Goal: Task Accomplishment & Management: Manage account settings

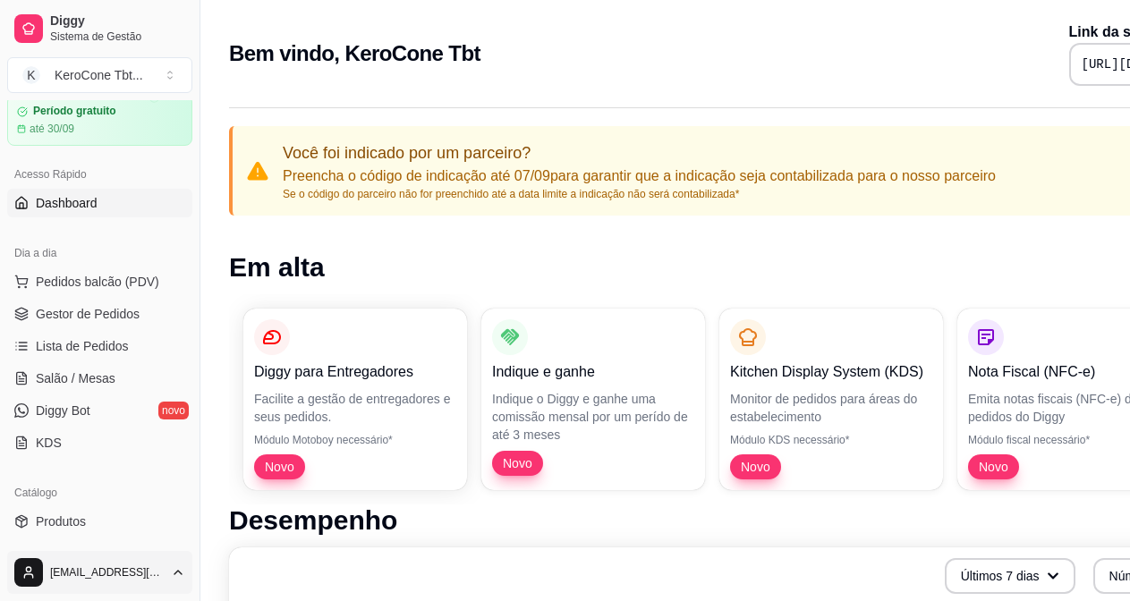
scroll to position [72, 0]
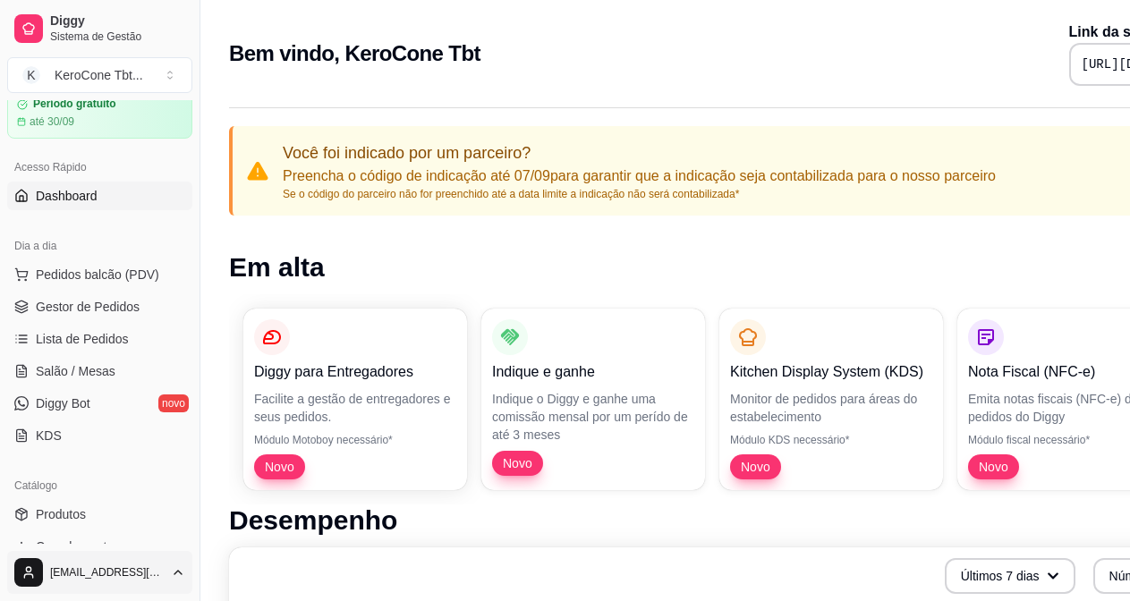
click at [175, 587] on html "Diggy Sistema de Gestão K KeroCone Tbt ... Loja fechada Período gratuito até 30…" at bounding box center [565, 300] width 1130 height 601
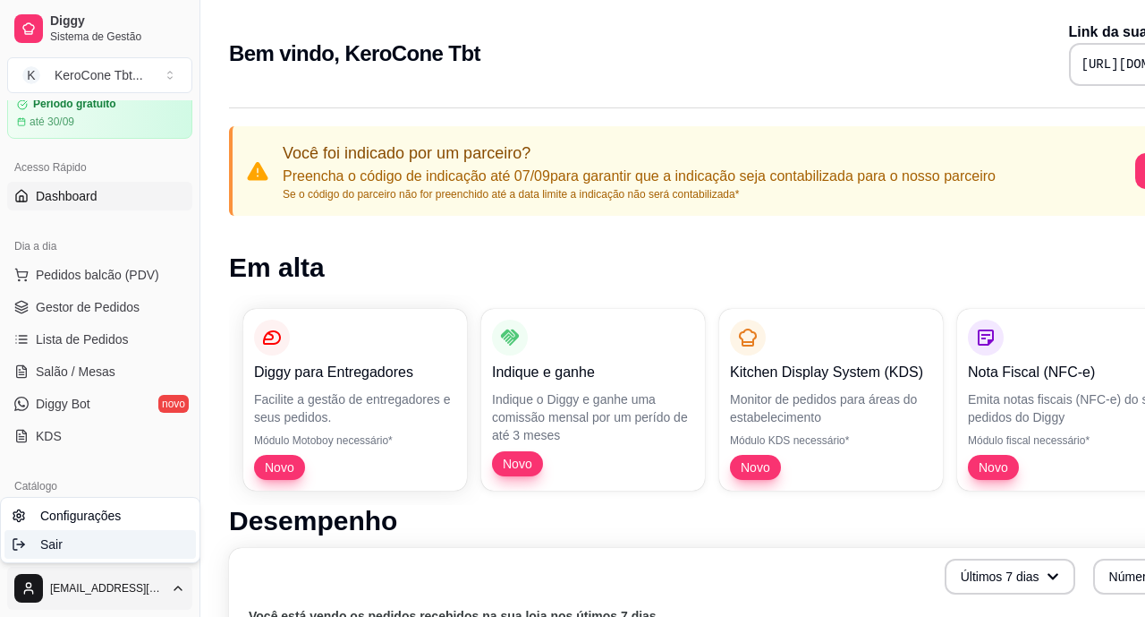
click at [43, 546] on span "Sair" at bounding box center [51, 544] width 22 height 18
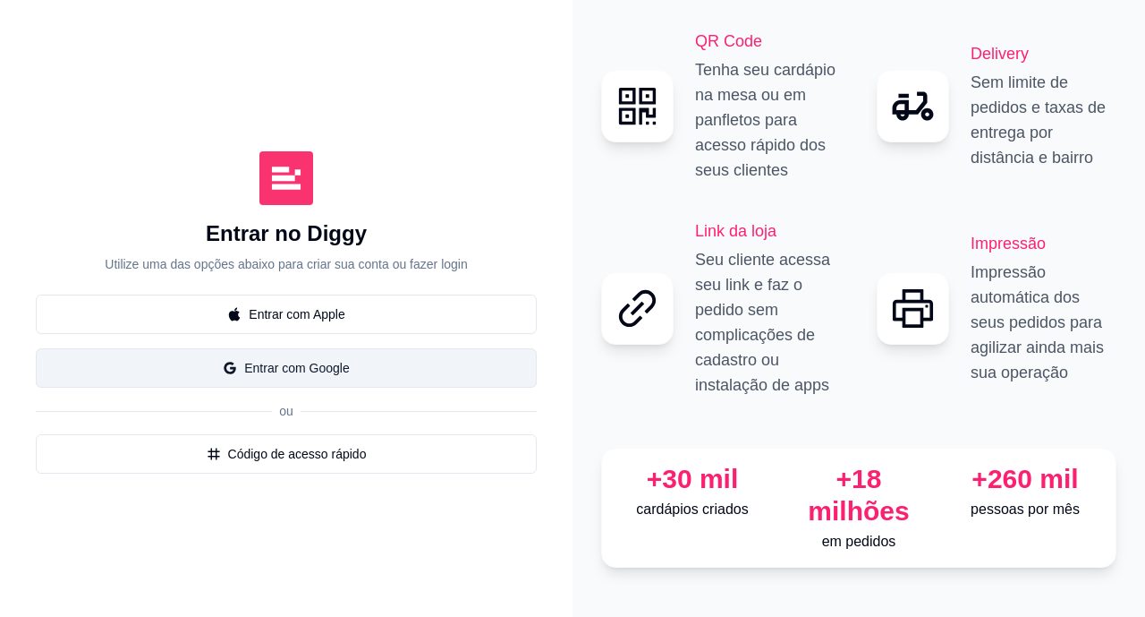
click at [260, 370] on button "Entrar com Google" at bounding box center [286, 367] width 501 height 39
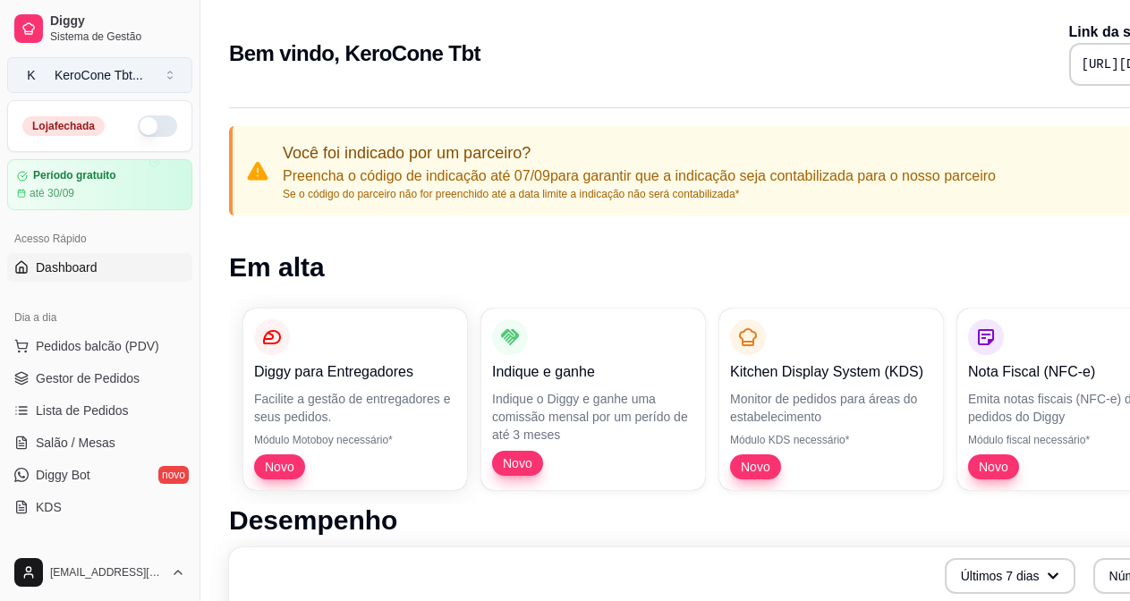
click at [168, 80] on button "K KeroCone Tbt ..." at bounding box center [99, 75] width 185 height 36
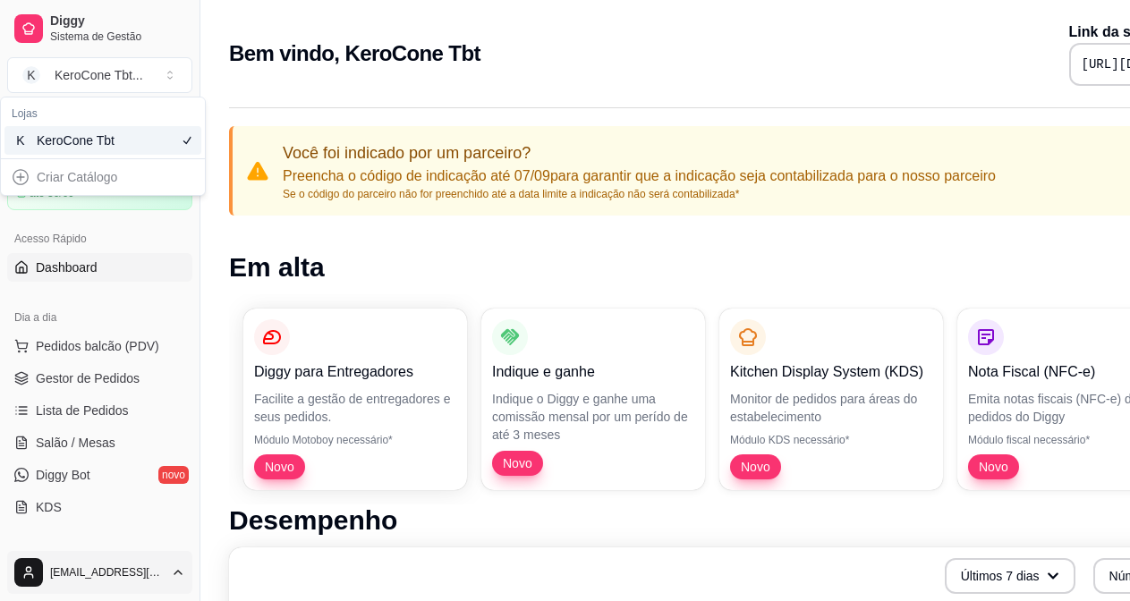
click at [174, 590] on html "Diggy Sistema de Gestão K KeroCone Tbt ... Loja fechada Período gratuito até 30…" at bounding box center [565, 300] width 1130 height 601
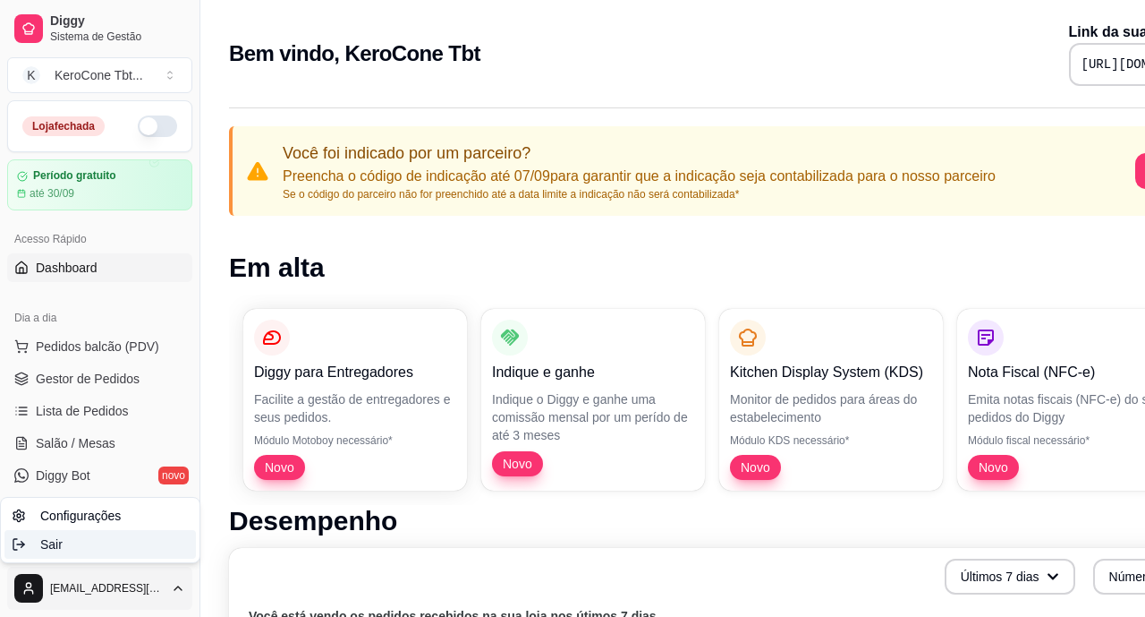
click at [51, 545] on span "Sair" at bounding box center [51, 544] width 22 height 18
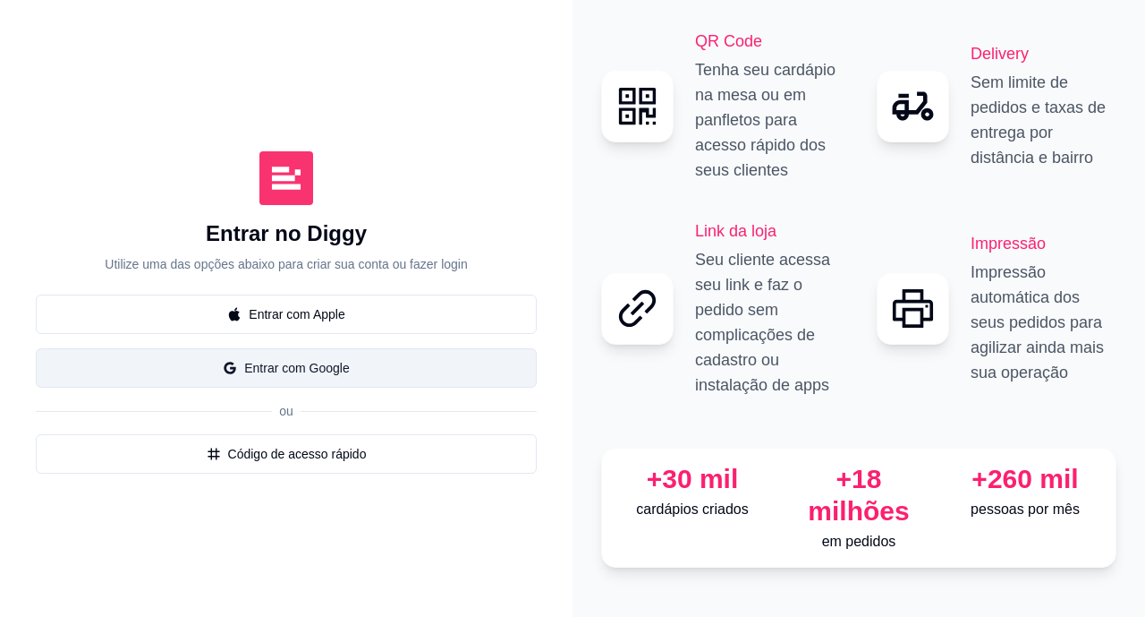
click at [277, 366] on button "Entrar com Google" at bounding box center [286, 367] width 501 height 39
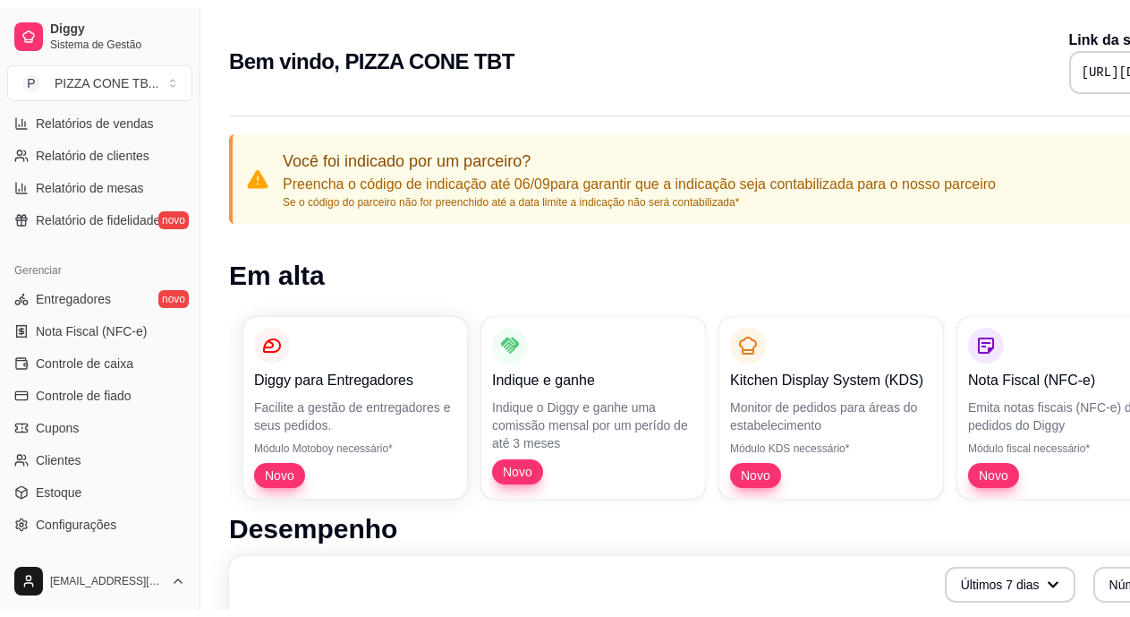
scroll to position [612, 0]
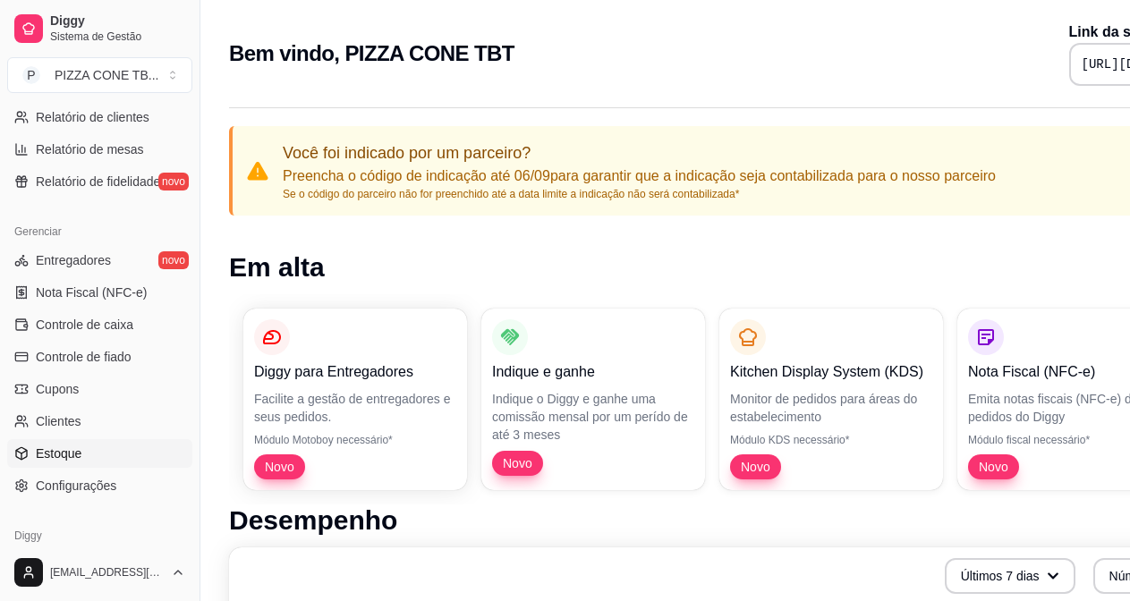
click at [55, 452] on span "Estoque" at bounding box center [59, 454] width 46 height 18
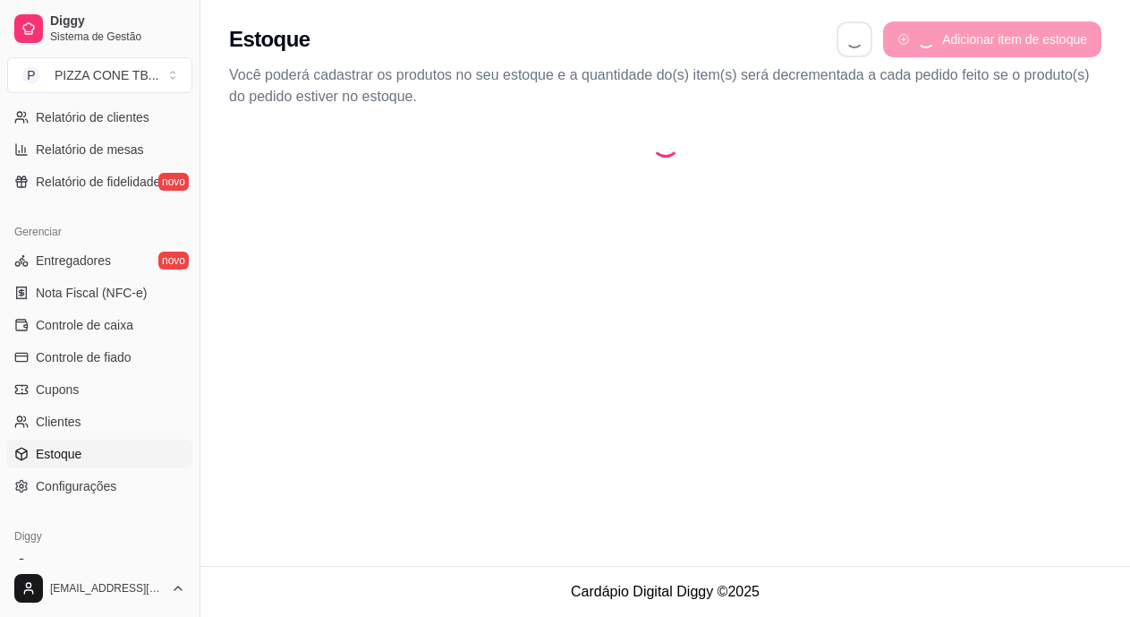
select select "QUANTITY_ORDER"
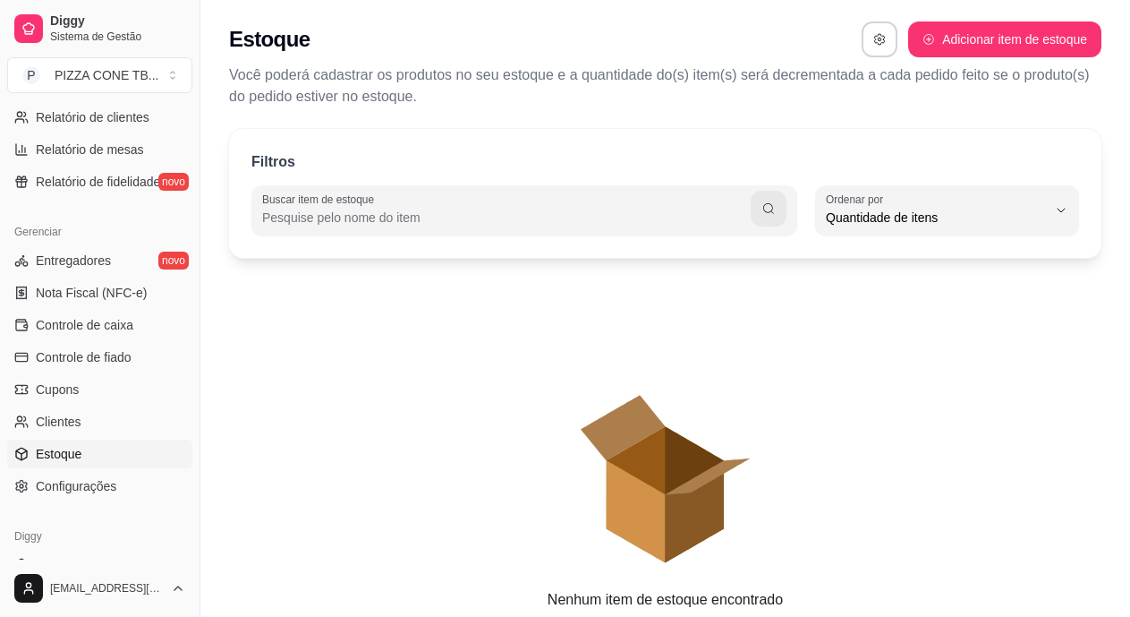
scroll to position [17, 0]
drag, startPoint x: 199, startPoint y: 382, endPoint x: 207, endPoint y: 319, distance: 63.2
click at [207, 319] on div "Diggy Sistema de Gestão P PIZZA CONE TB ... Loja fechada Período gratuito até 2…" at bounding box center [565, 350] width 1130 height 701
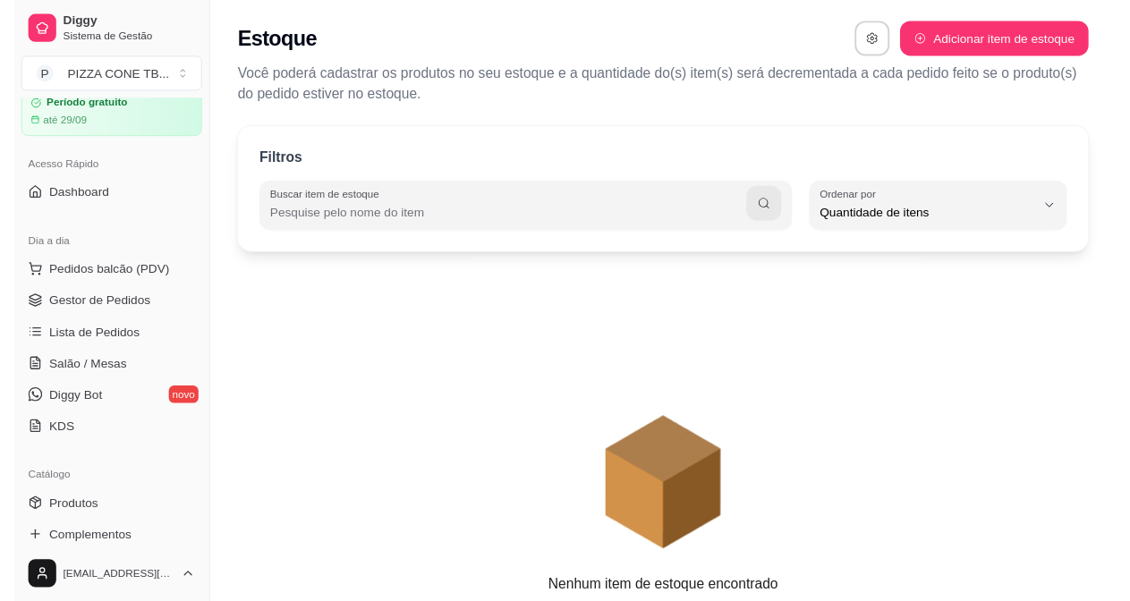
scroll to position [0, 0]
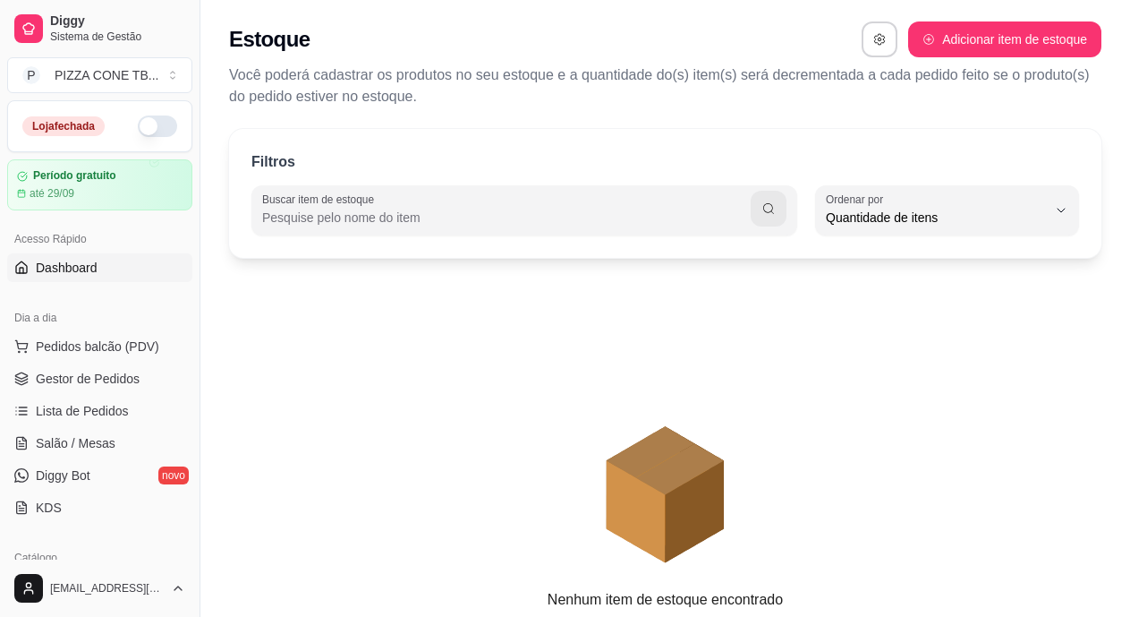
click at [58, 269] on span "Dashboard" at bounding box center [67, 268] width 62 height 18
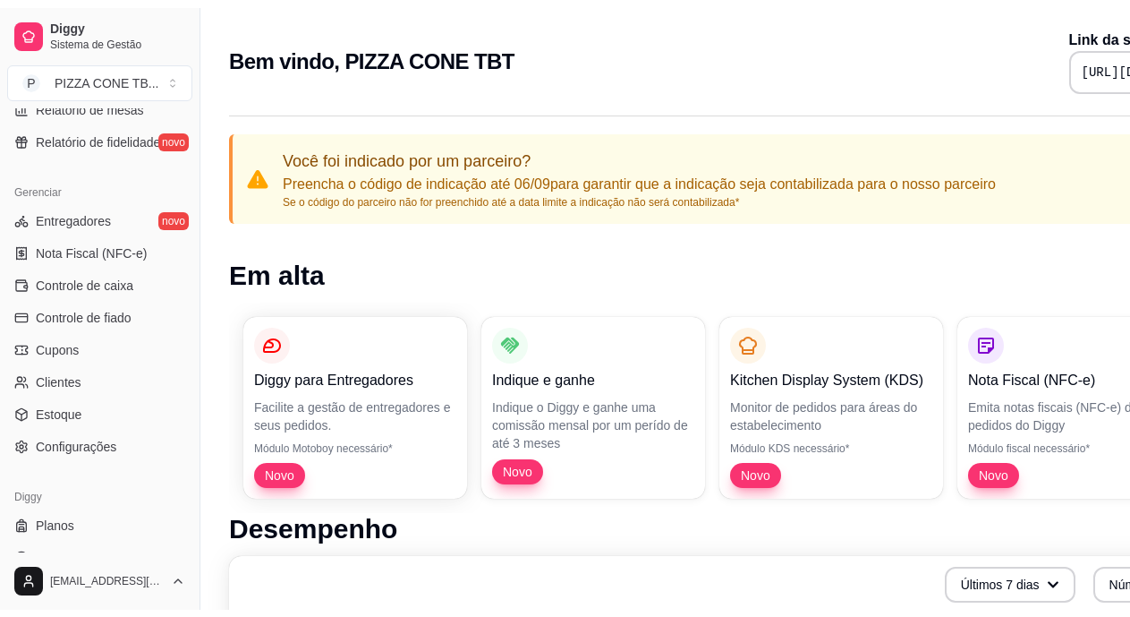
scroll to position [671, 0]
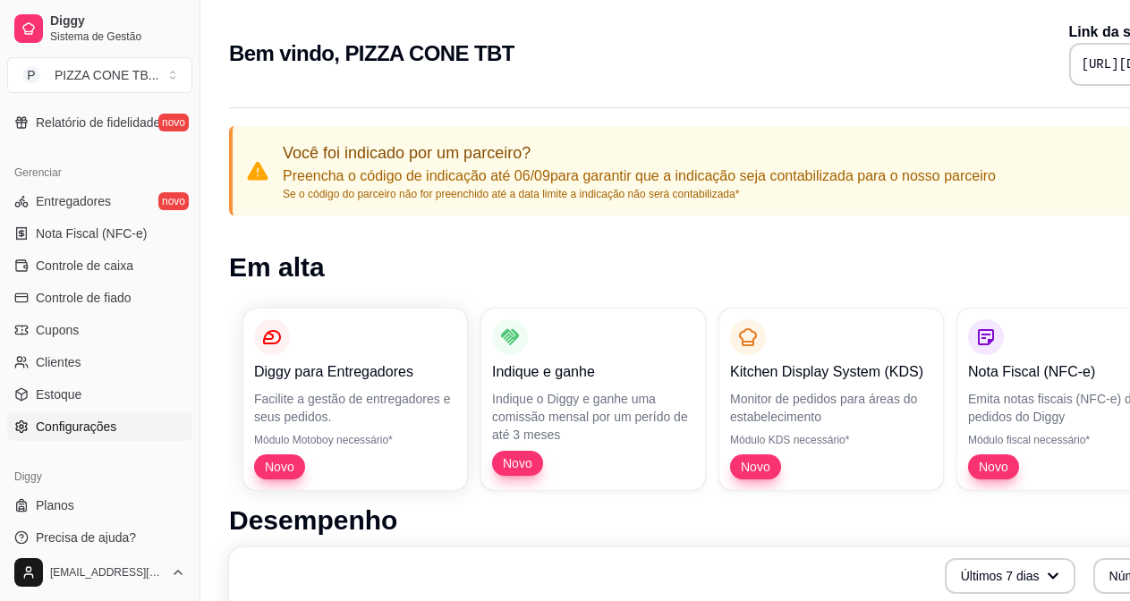
click at [74, 421] on span "Configurações" at bounding box center [76, 427] width 81 height 18
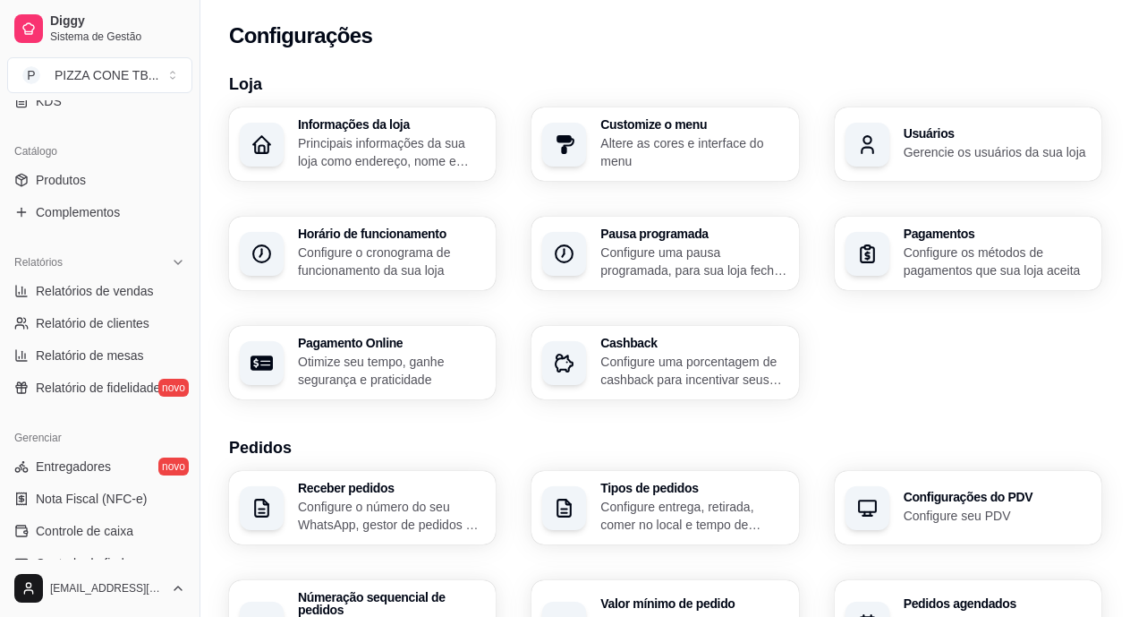
scroll to position [399, 0]
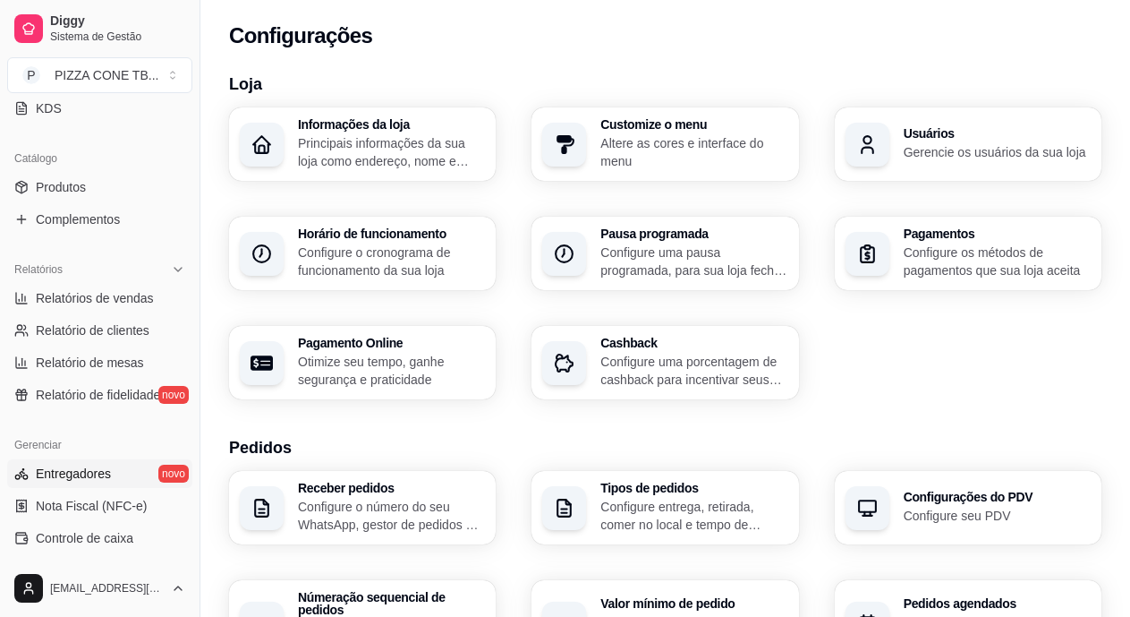
click at [49, 474] on span "Entregadores" at bounding box center [73, 473] width 75 height 18
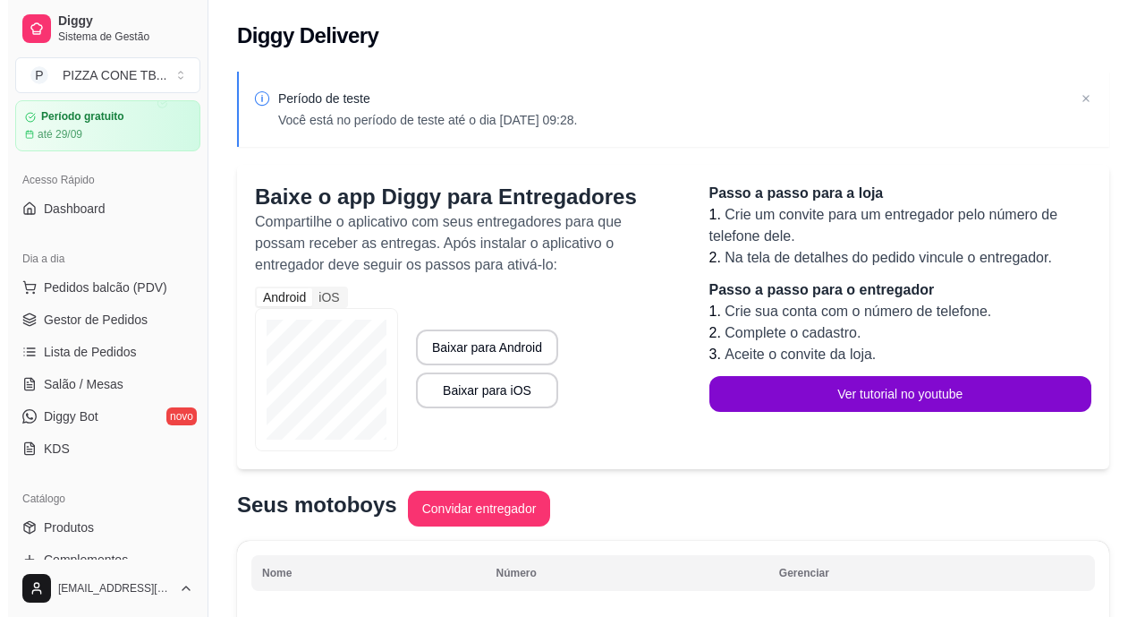
scroll to position [52, 0]
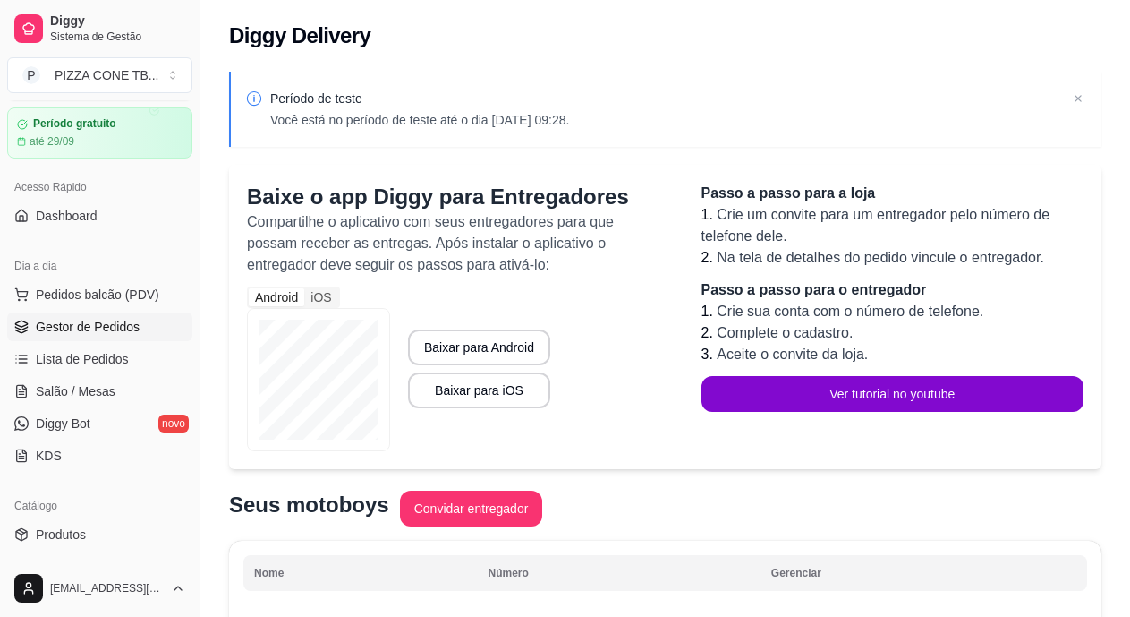
click at [91, 328] on span "Gestor de Pedidos" at bounding box center [88, 327] width 104 height 18
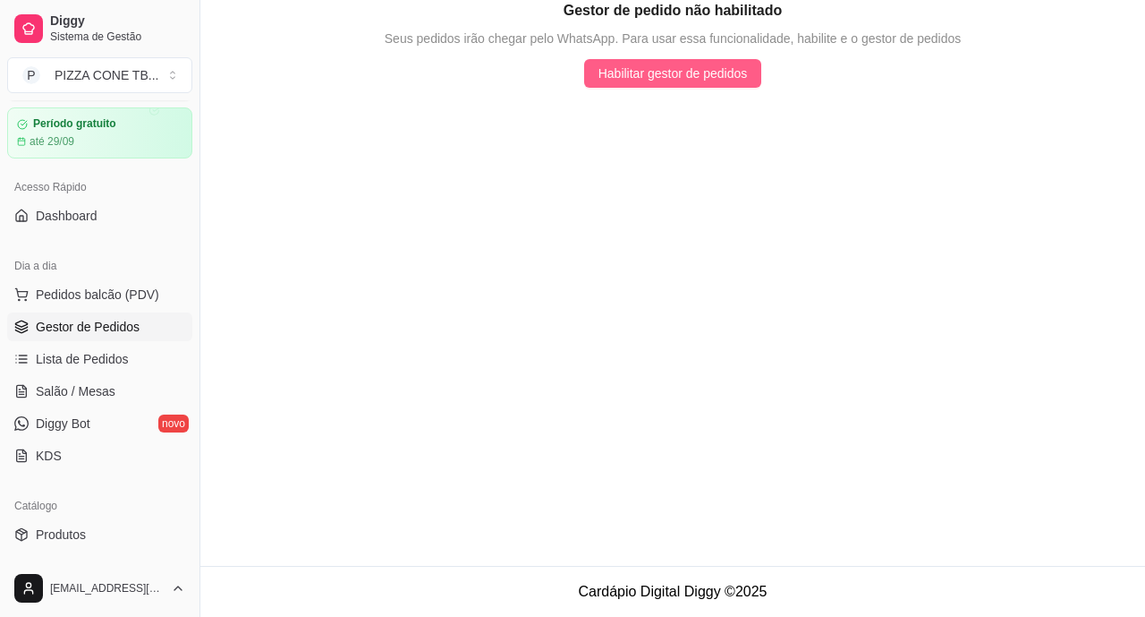
click at [646, 72] on span "Habilitar gestor de pedidos" at bounding box center [673, 74] width 149 height 20
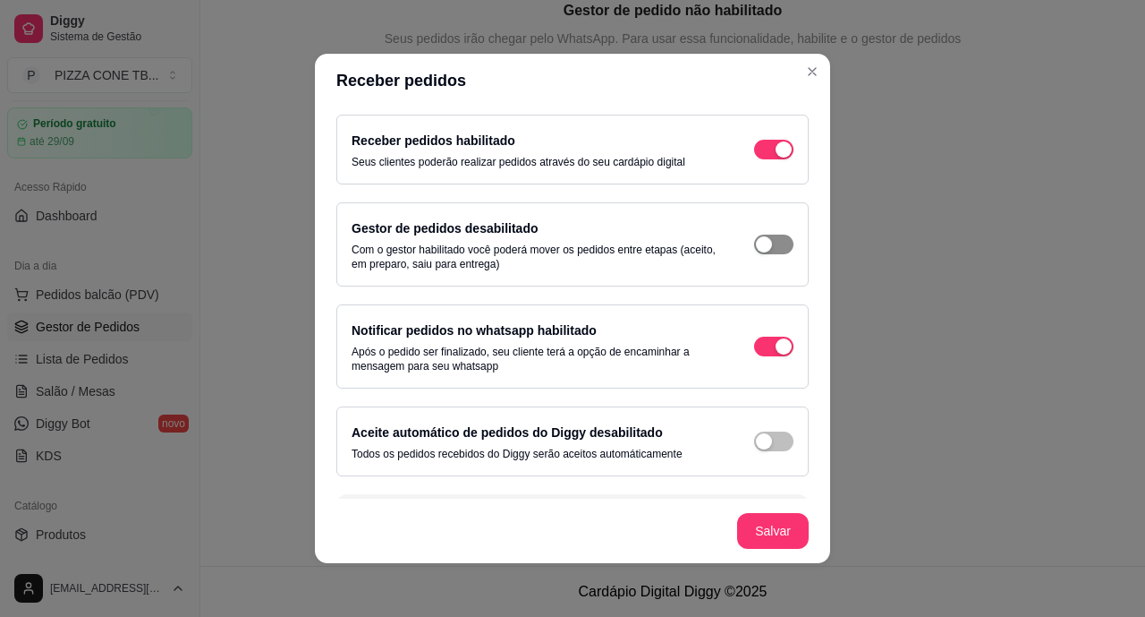
drag, startPoint x: 740, startPoint y: 247, endPoint x: 763, endPoint y: 244, distance: 23.4
click at [762, 244] on button "button" at bounding box center [773, 244] width 39 height 20
click at [776, 244] on div "button" at bounding box center [784, 244] width 16 height 16
click at [759, 249] on span "button" at bounding box center [773, 244] width 39 height 20
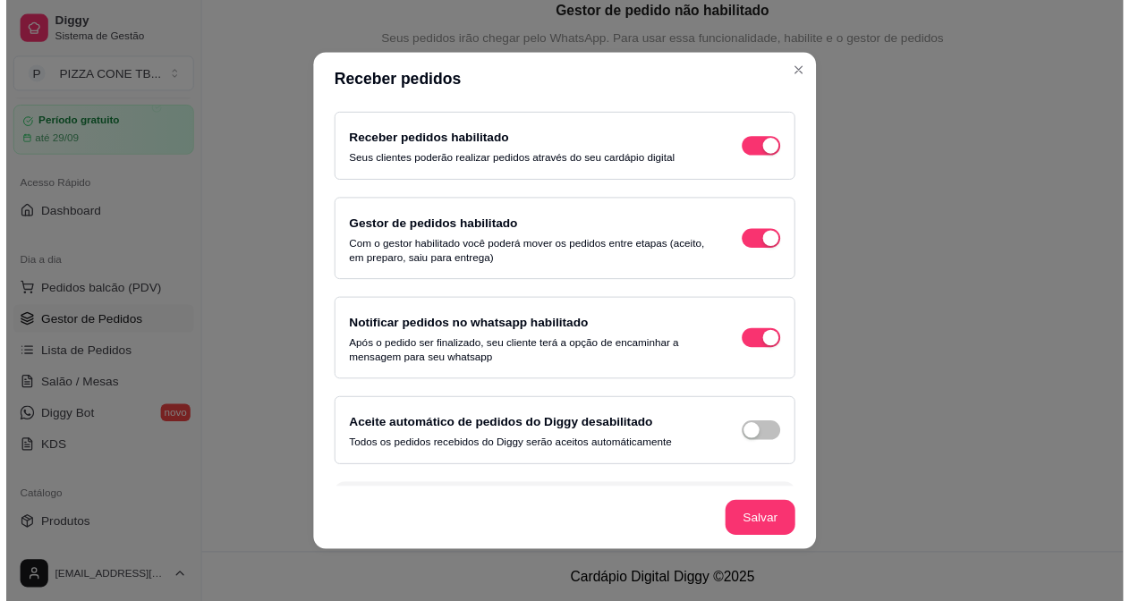
scroll to position [53, 0]
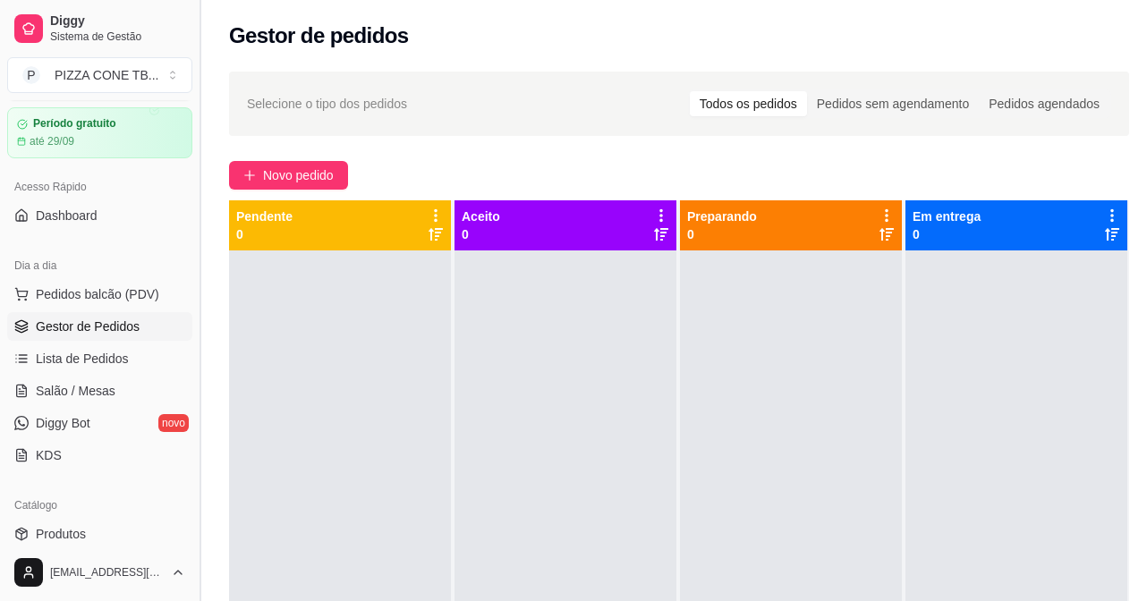
drag, startPoint x: 194, startPoint y: 235, endPoint x: 205, endPoint y: 176, distance: 60.0
click at [205, 176] on button "Toggle Sidebar" at bounding box center [199, 300] width 14 height 601
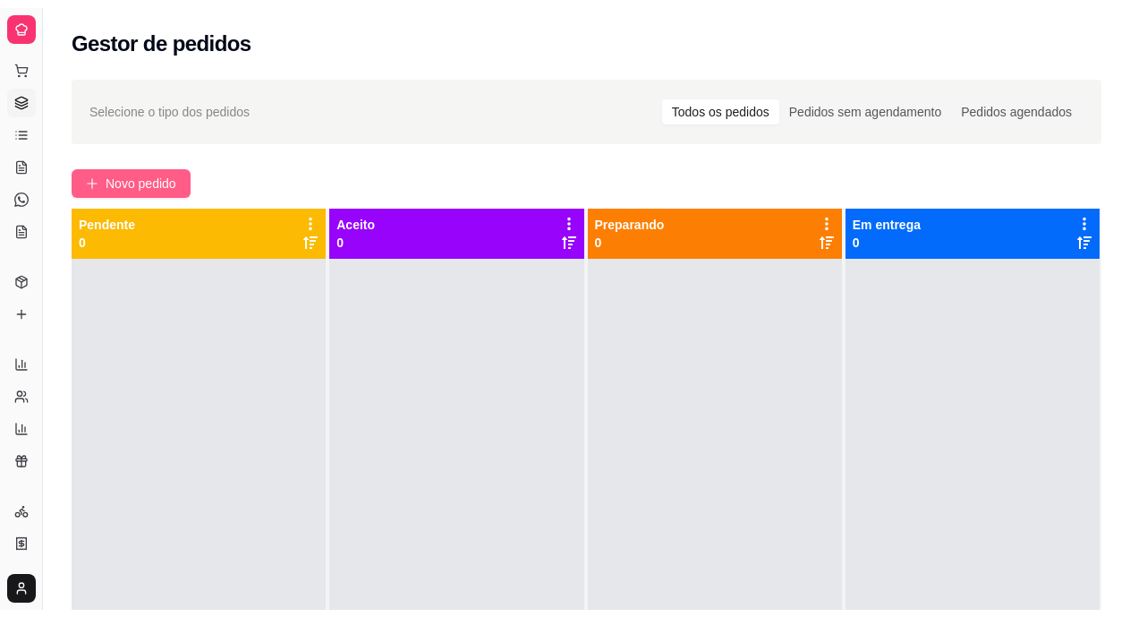
scroll to position [0, 0]
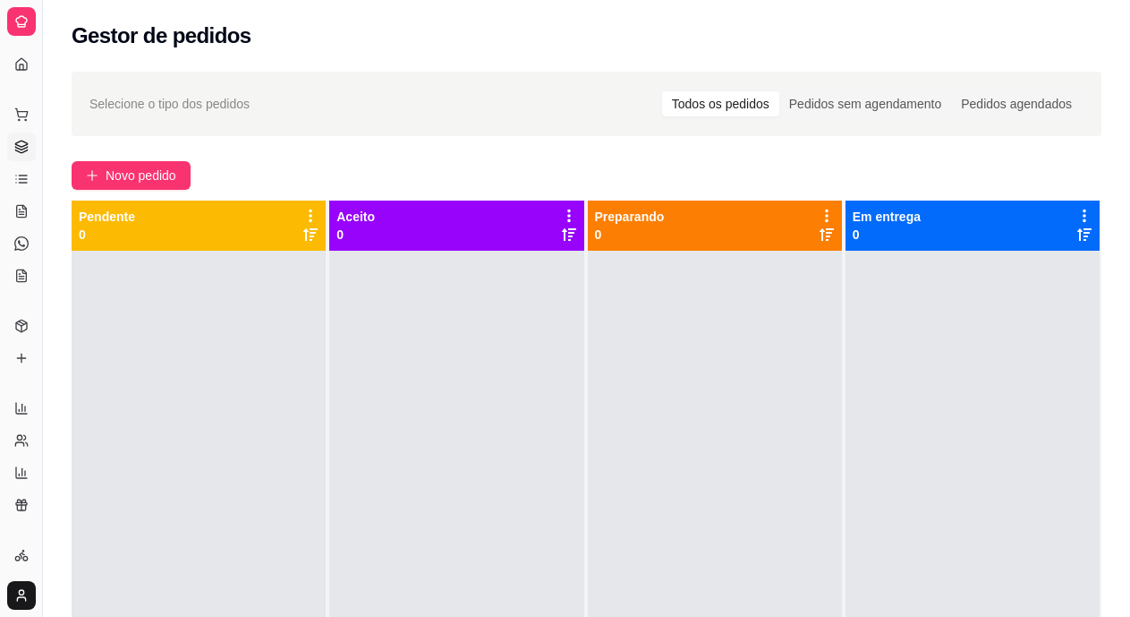
click at [21, 72] on div "Dia a dia" at bounding box center [21, 86] width 28 height 29
click at [16, 24] on icon at bounding box center [21, 21] width 14 height 14
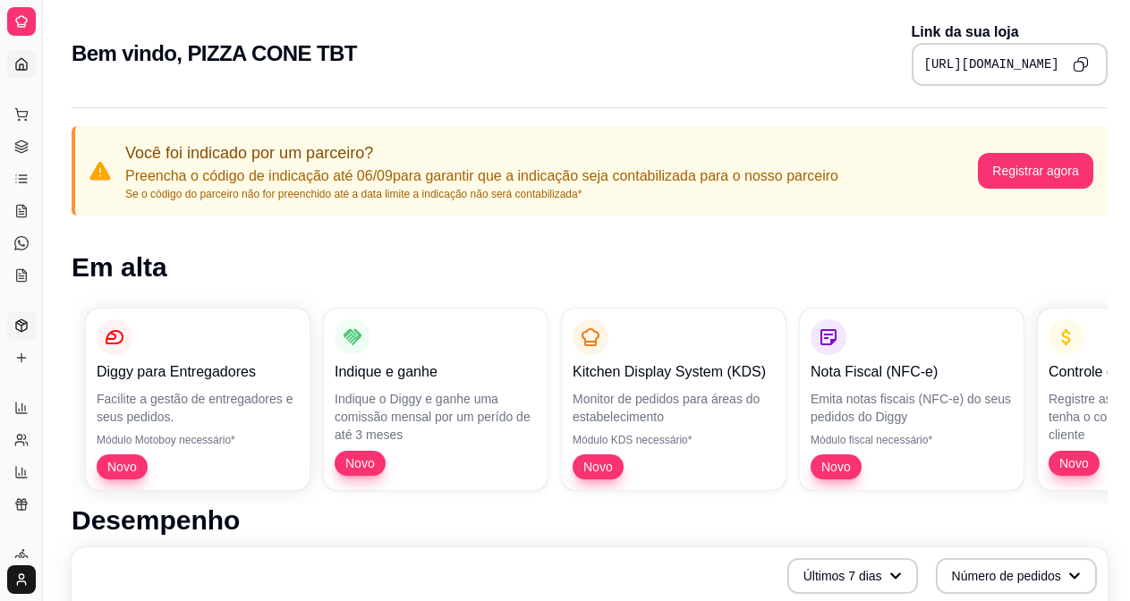
click at [19, 326] on icon at bounding box center [21, 326] width 14 height 14
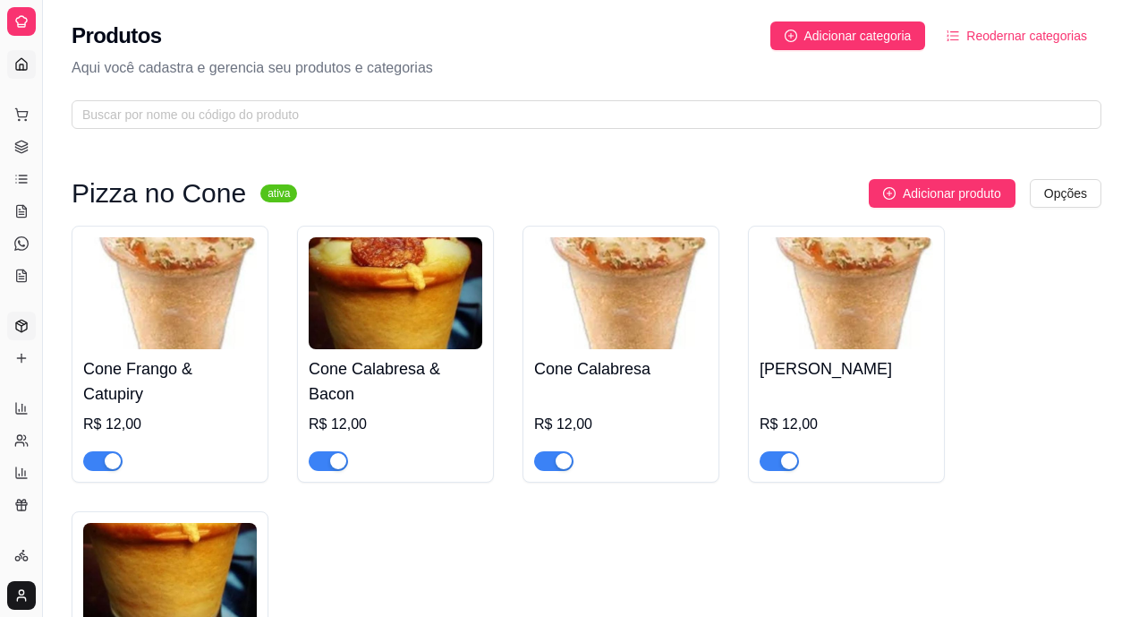
click at [18, 53] on link "Dashboard" at bounding box center [21, 64] width 29 height 29
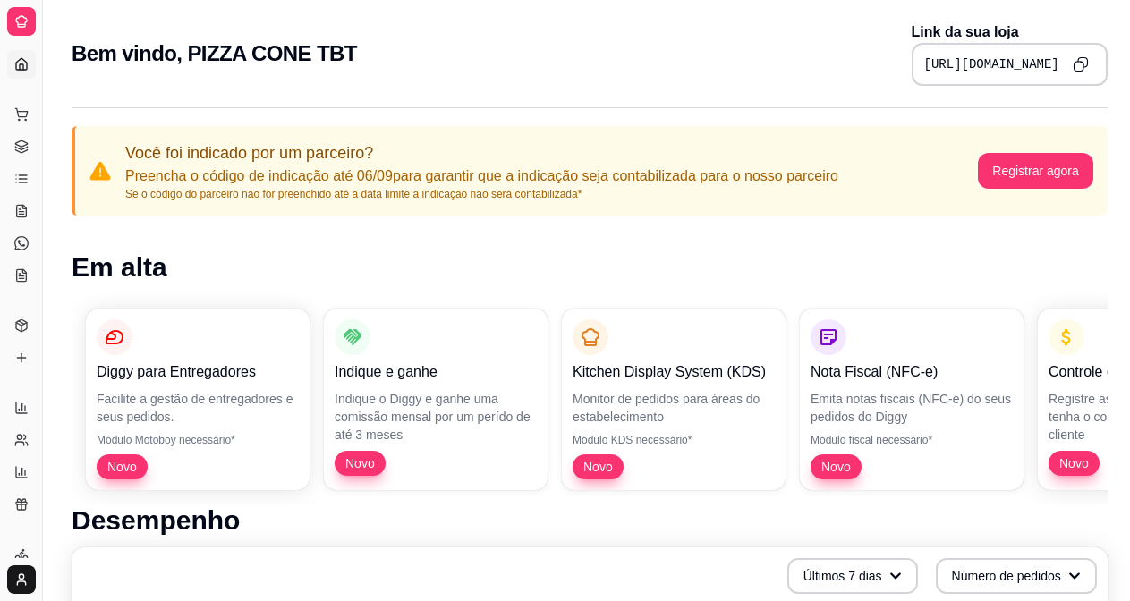
drag, startPoint x: 46, startPoint y: 211, endPoint x: 81, endPoint y: 209, distance: 35.8
click at [17, 64] on icon at bounding box center [21, 64] width 14 height 14
click at [22, 183] on icon at bounding box center [23, 183] width 8 height 0
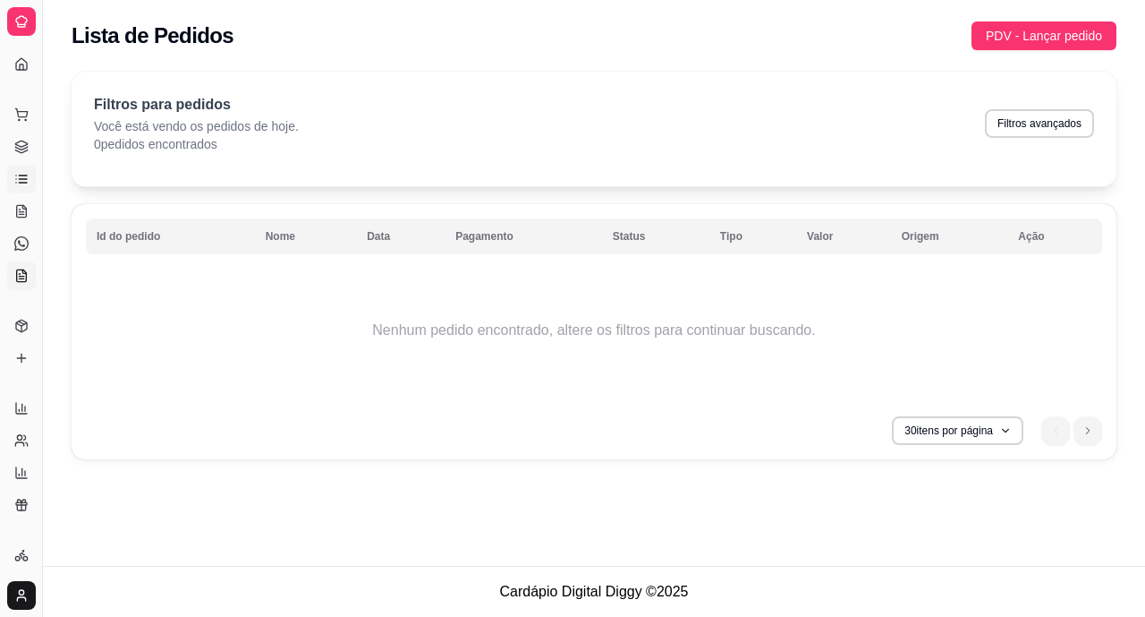
click at [17, 277] on icon at bounding box center [22, 275] width 10 height 12
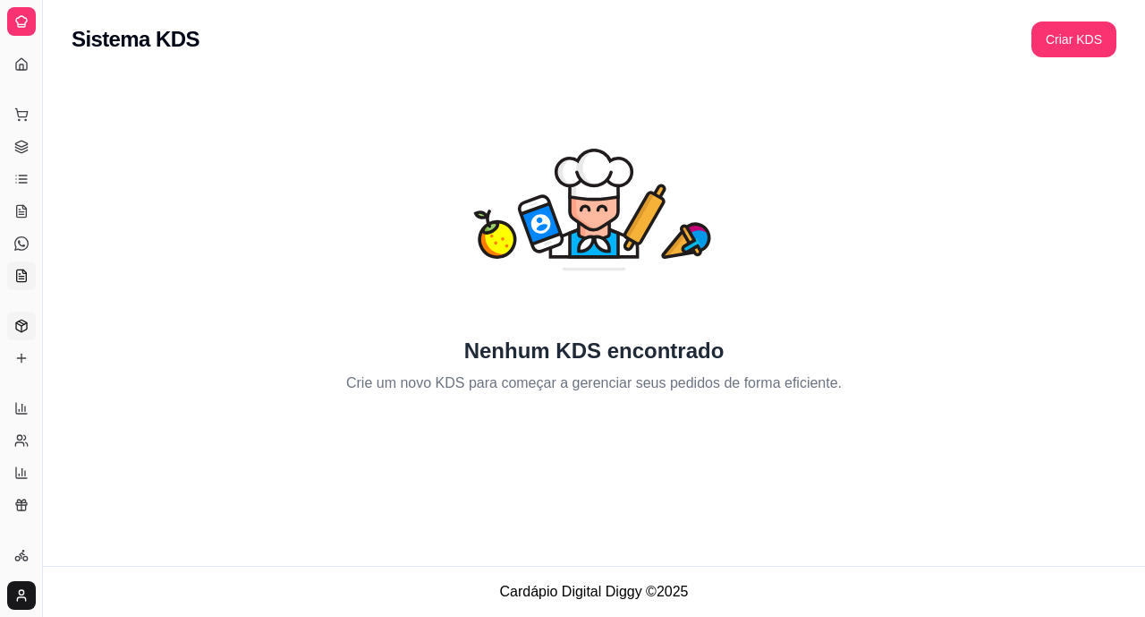
click at [21, 331] on icon at bounding box center [21, 326] width 14 height 14
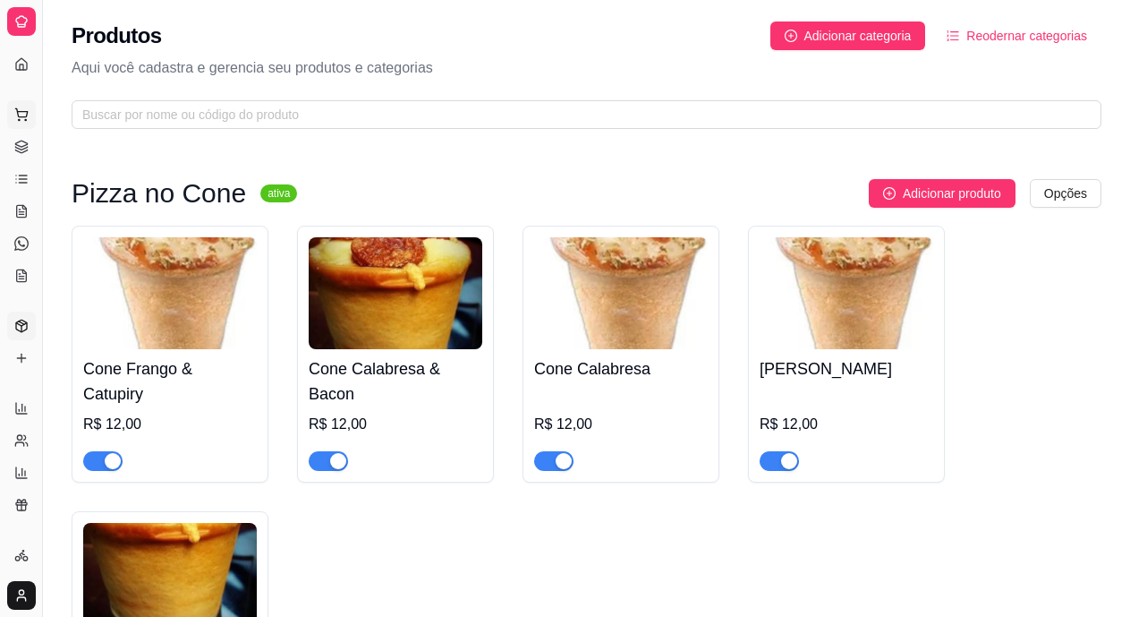
click at [17, 109] on icon at bounding box center [21, 112] width 12 height 8
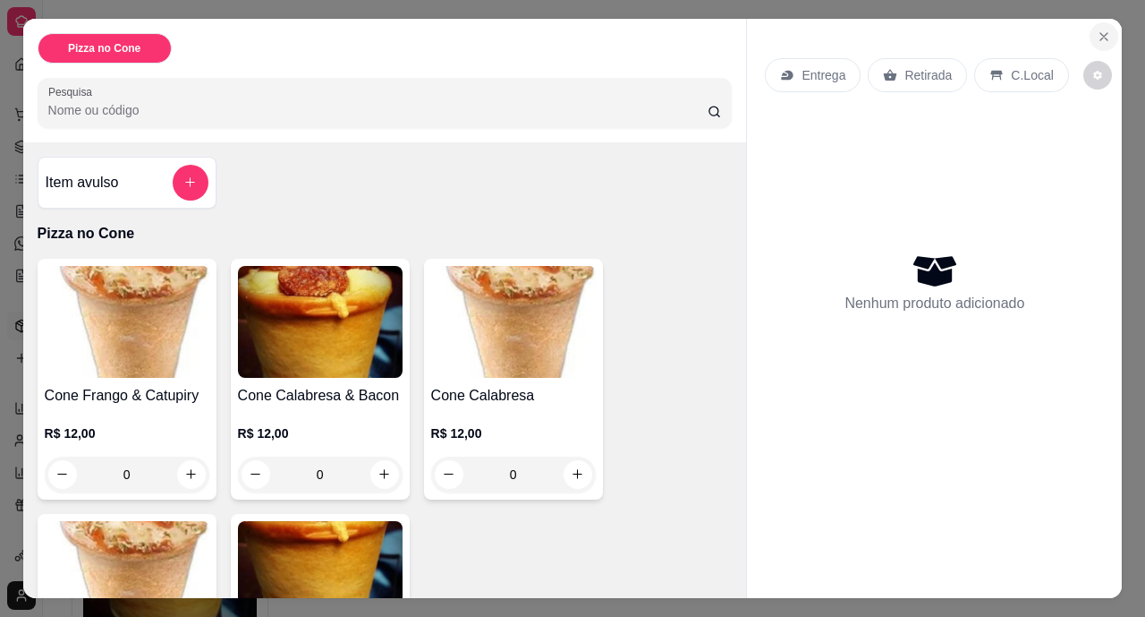
click at [1097, 30] on icon "Close" at bounding box center [1104, 37] width 14 height 14
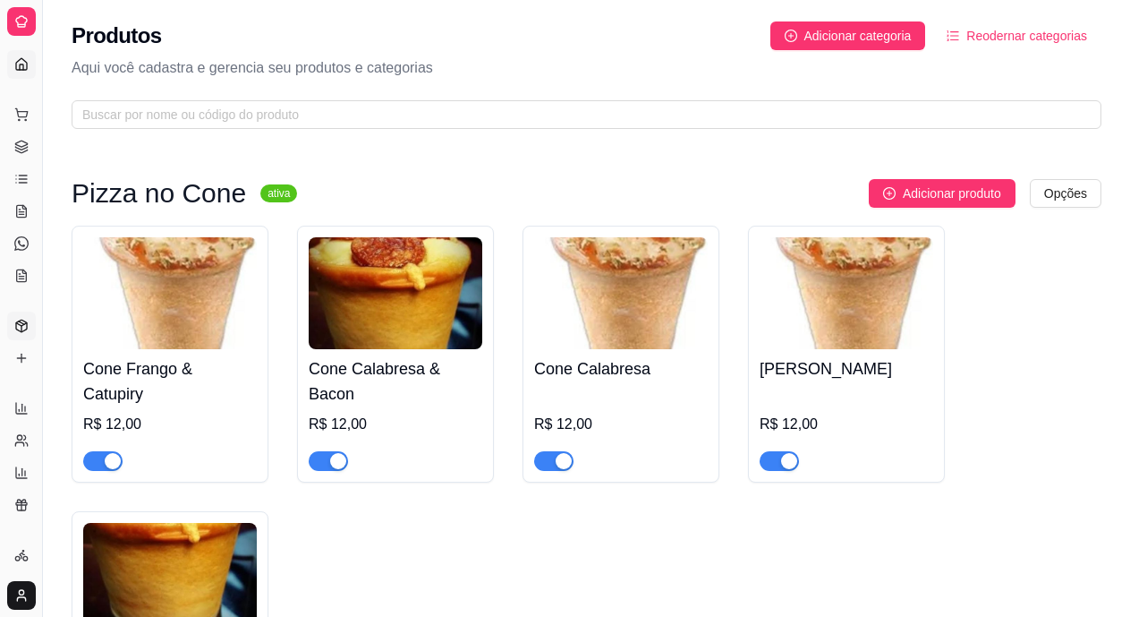
click at [16, 57] on icon at bounding box center [21, 64] width 14 height 14
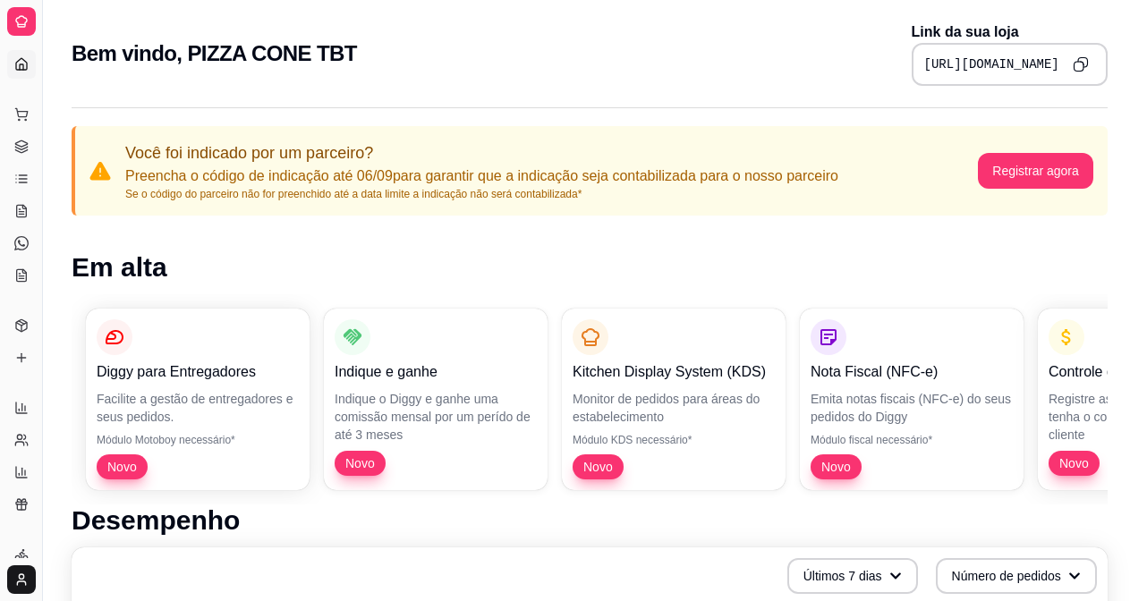
click at [10, 598] on html "Diggy Sistema de Gestão P PIZZA CONE TB ... Loja fechada Período gratuito até 2…" at bounding box center [565, 300] width 1130 height 601
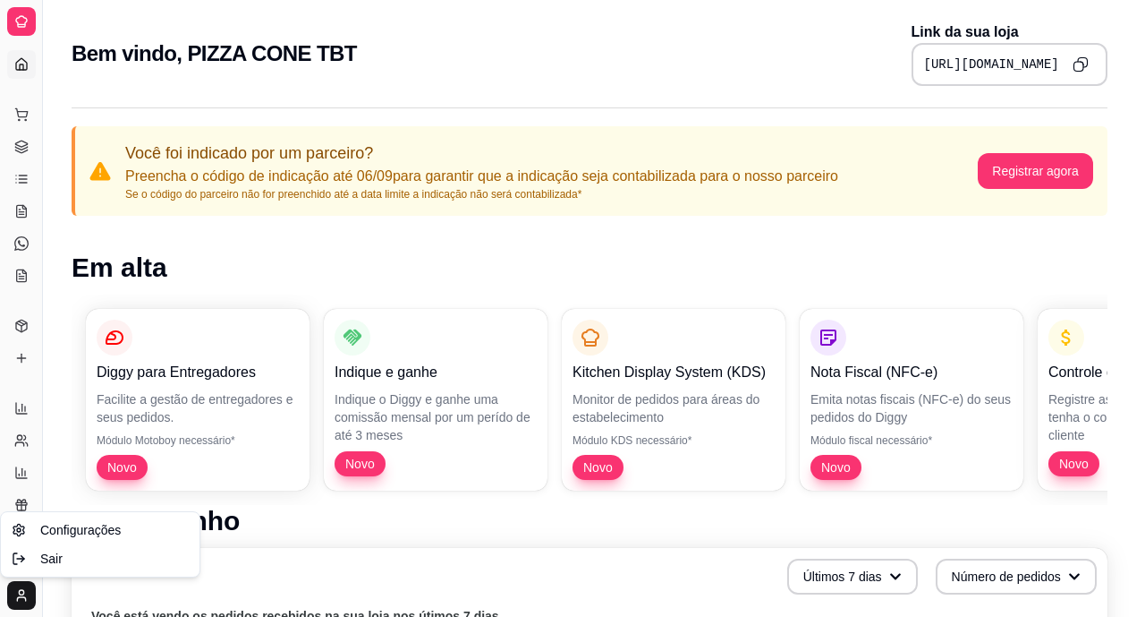
click at [15, 594] on html "Diggy Sistema de Gestão P PIZZA CONE TB ... Loja fechada Período gratuito até 2…" at bounding box center [572, 308] width 1145 height 617
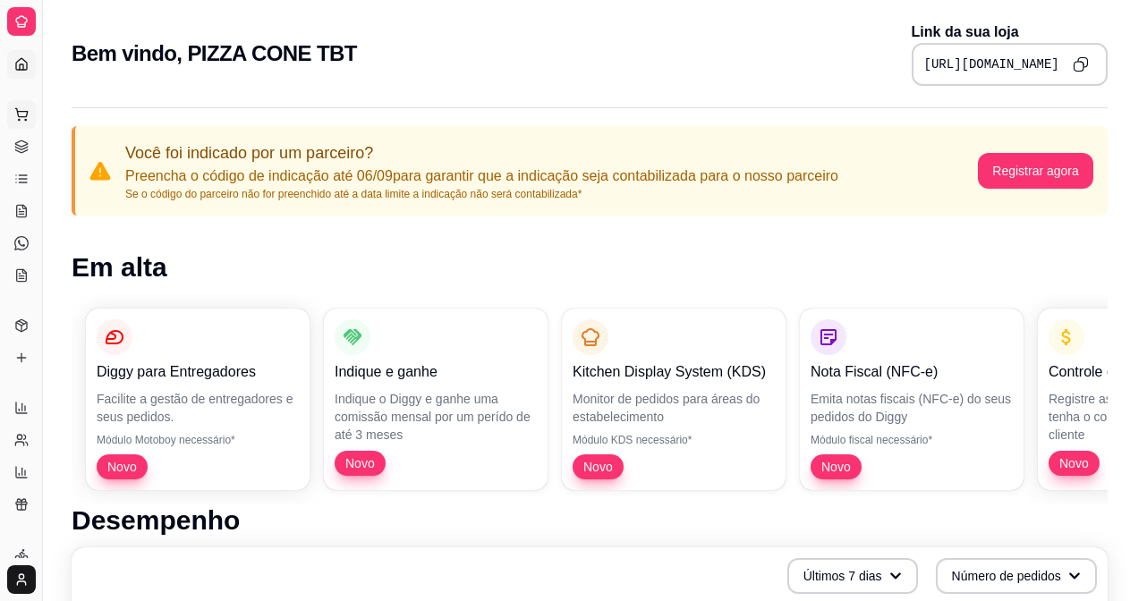
click at [26, 116] on icon at bounding box center [21, 112] width 12 height 8
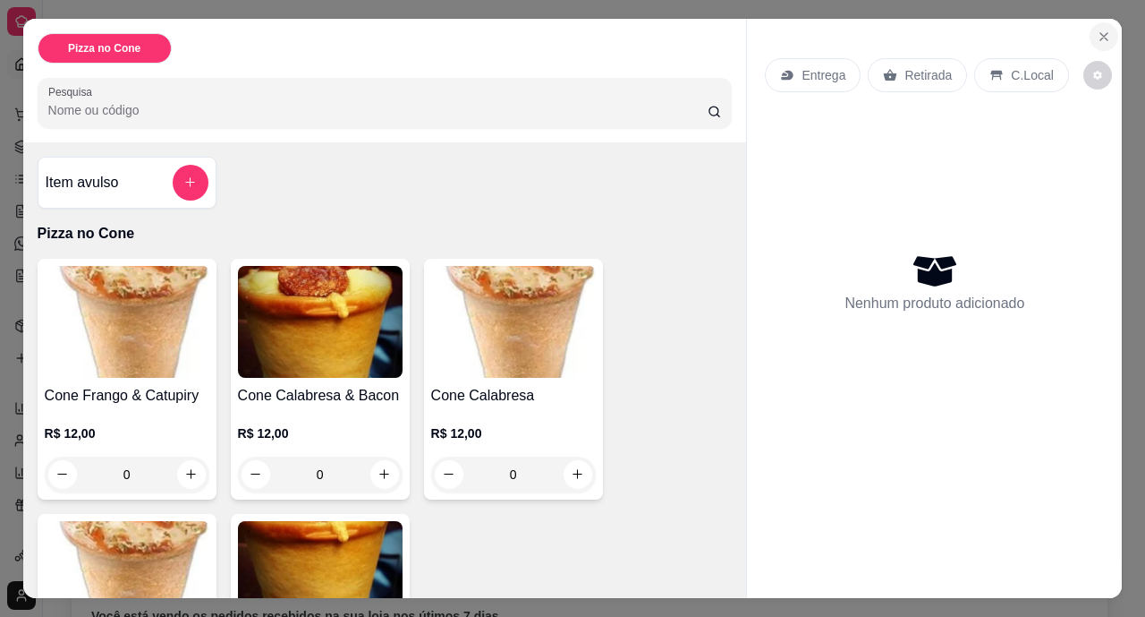
click at [1101, 33] on icon "Close" at bounding box center [1104, 36] width 7 height 7
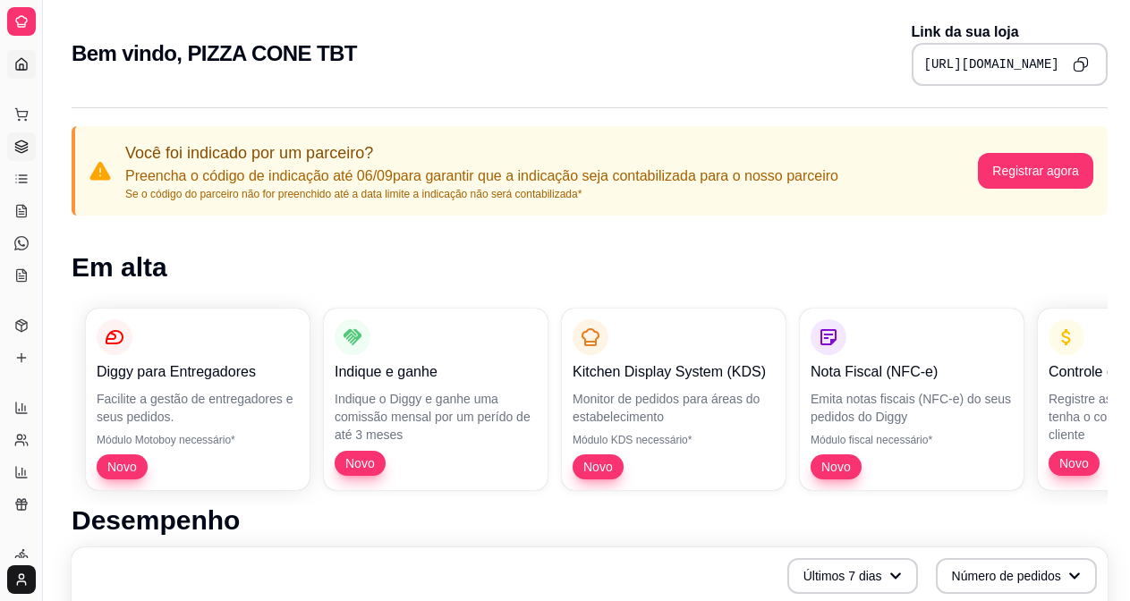
click at [17, 150] on icon at bounding box center [21, 150] width 12 height 3
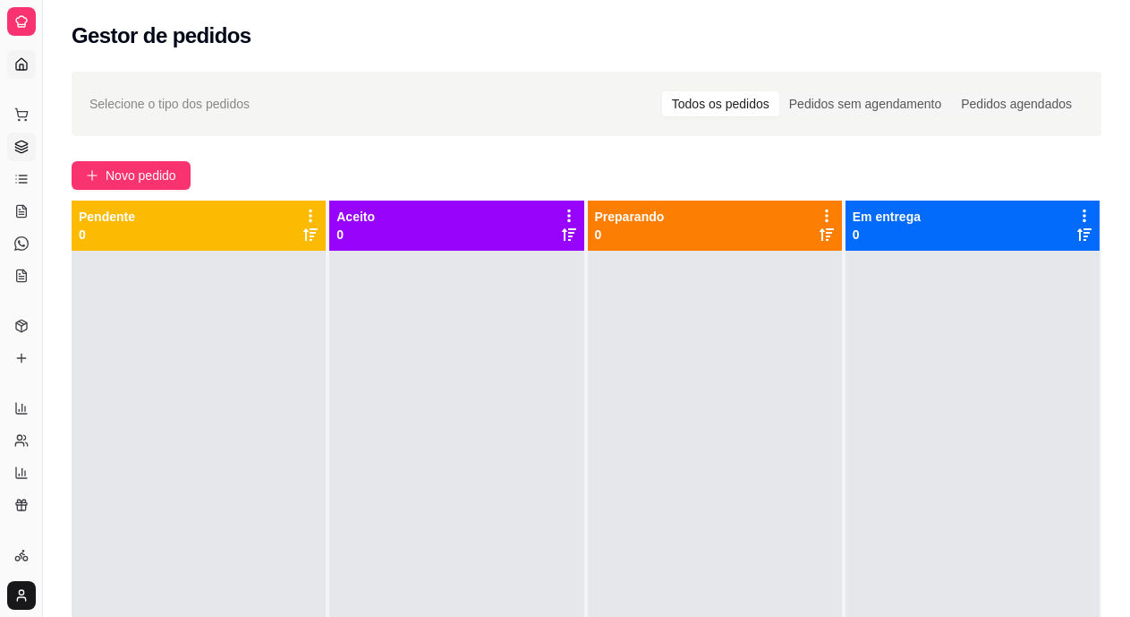
click at [21, 57] on icon at bounding box center [21, 64] width 14 height 14
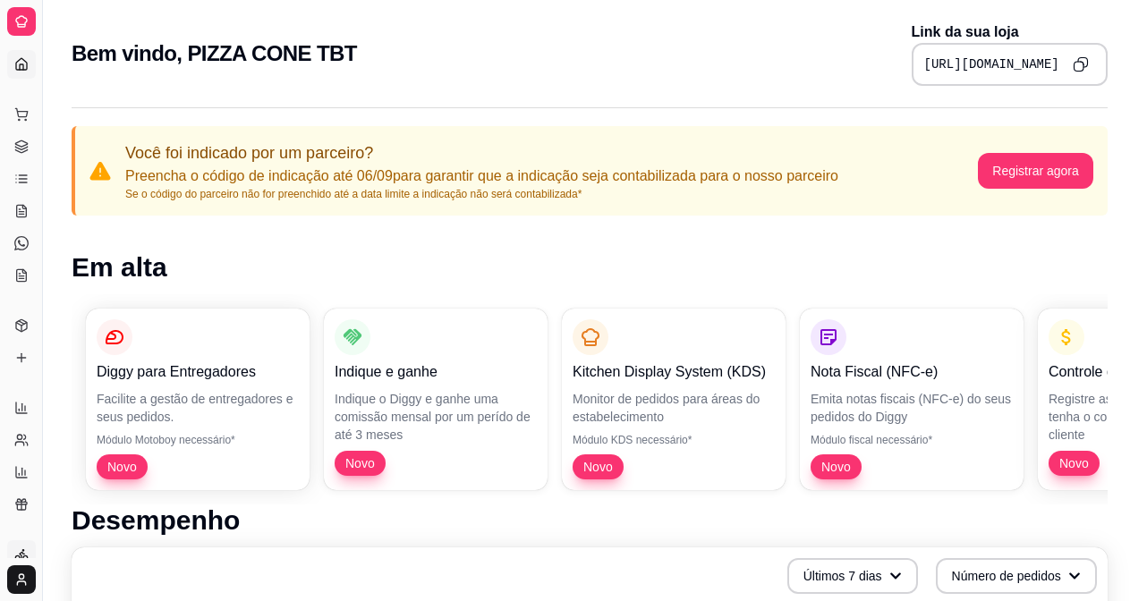
click at [21, 557] on icon at bounding box center [22, 554] width 4 height 5
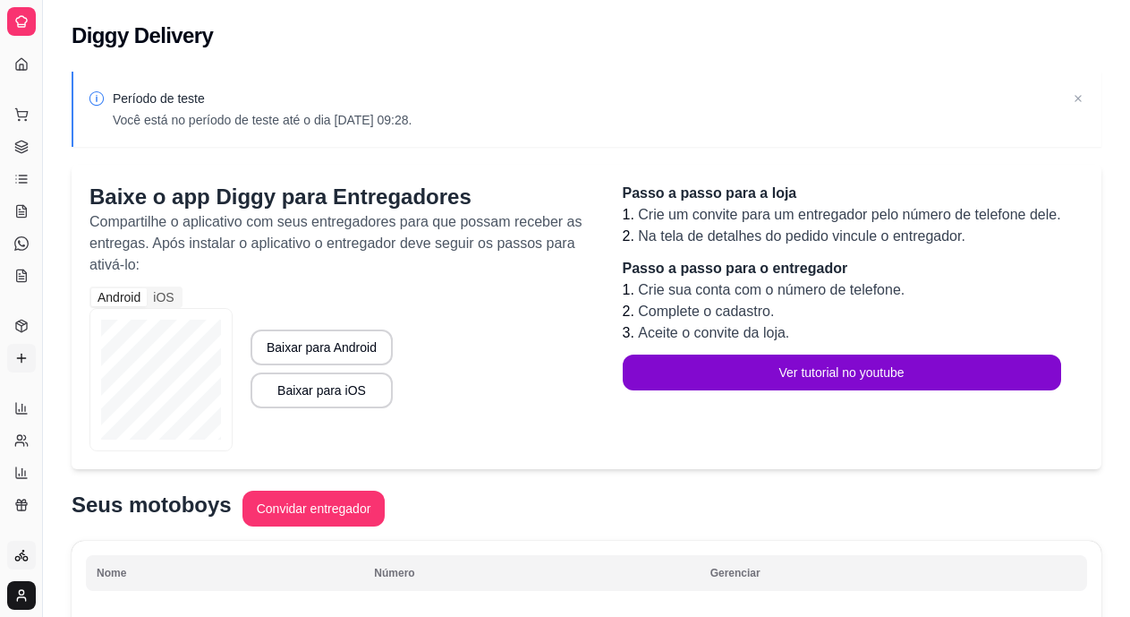
click at [20, 355] on icon at bounding box center [21, 358] width 14 height 14
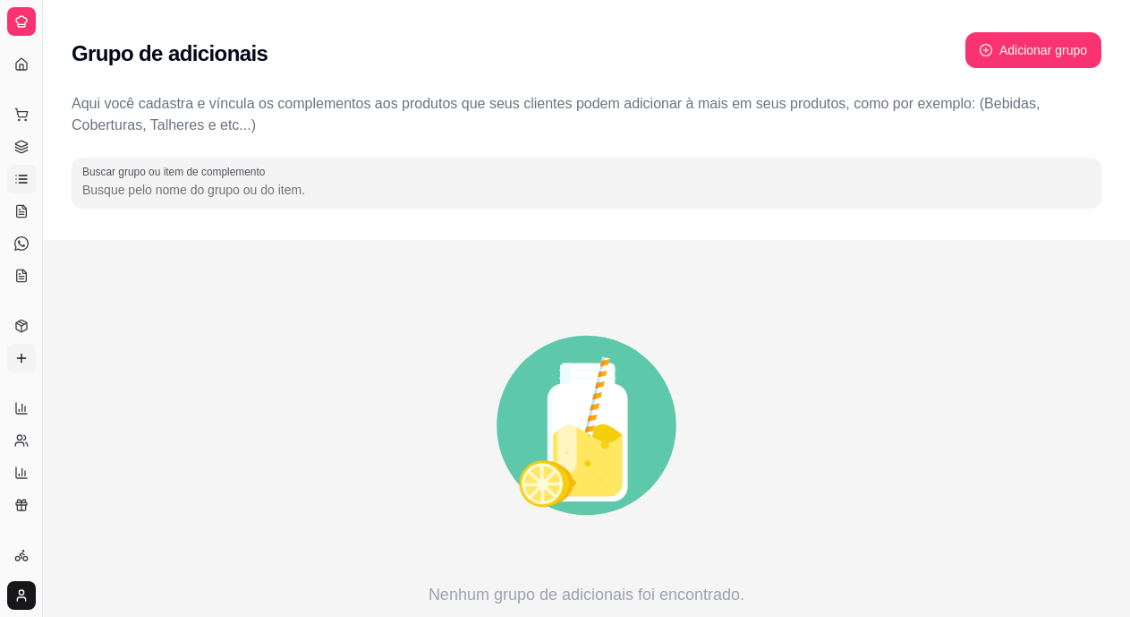
click at [19, 183] on icon at bounding box center [21, 179] width 14 height 14
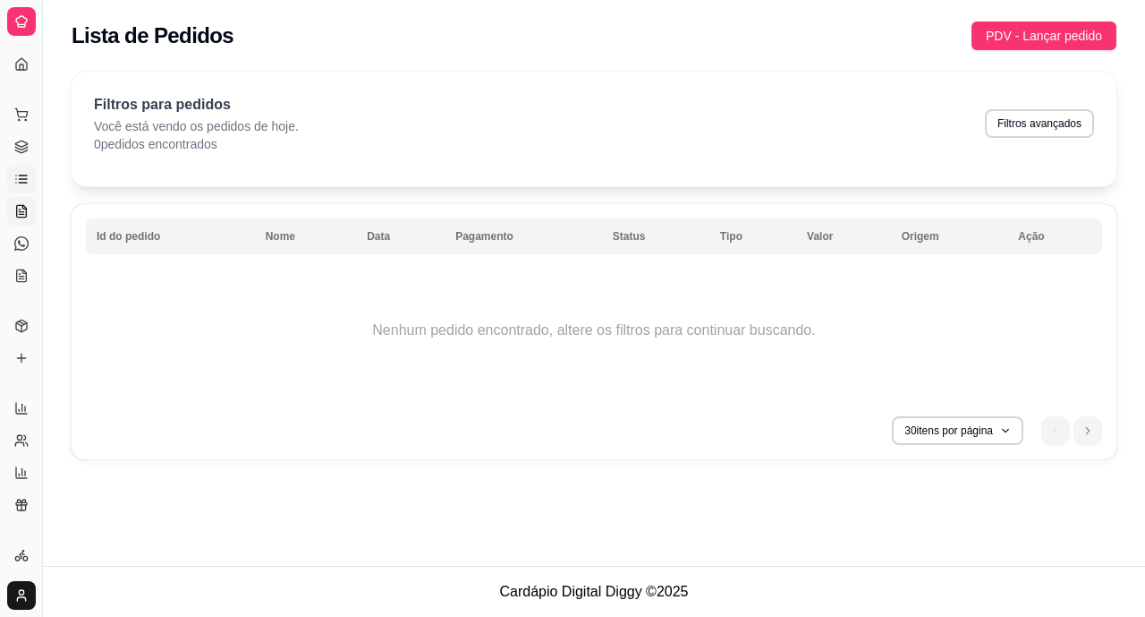
click at [21, 217] on icon at bounding box center [22, 211] width 10 height 12
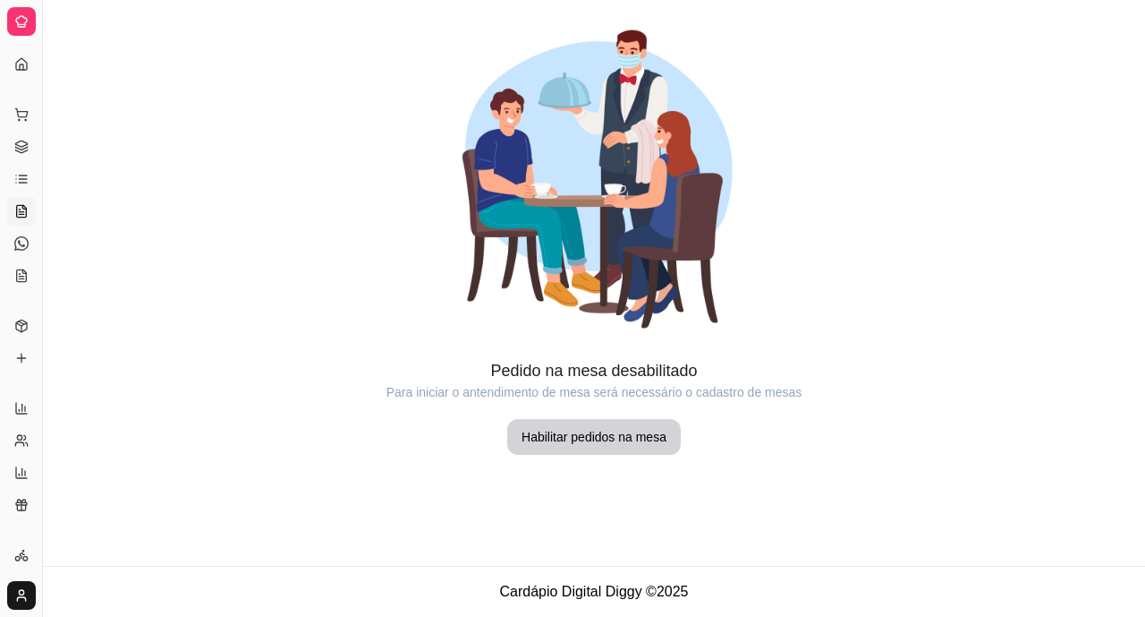
click at [20, 589] on html "Diggy Sistema de Gestão P PIZZA CONE TB ... Loja fechada Período gratuito até 2…" at bounding box center [572, 308] width 1145 height 617
click at [62, 530] on span "Configurações" at bounding box center [80, 530] width 81 height 18
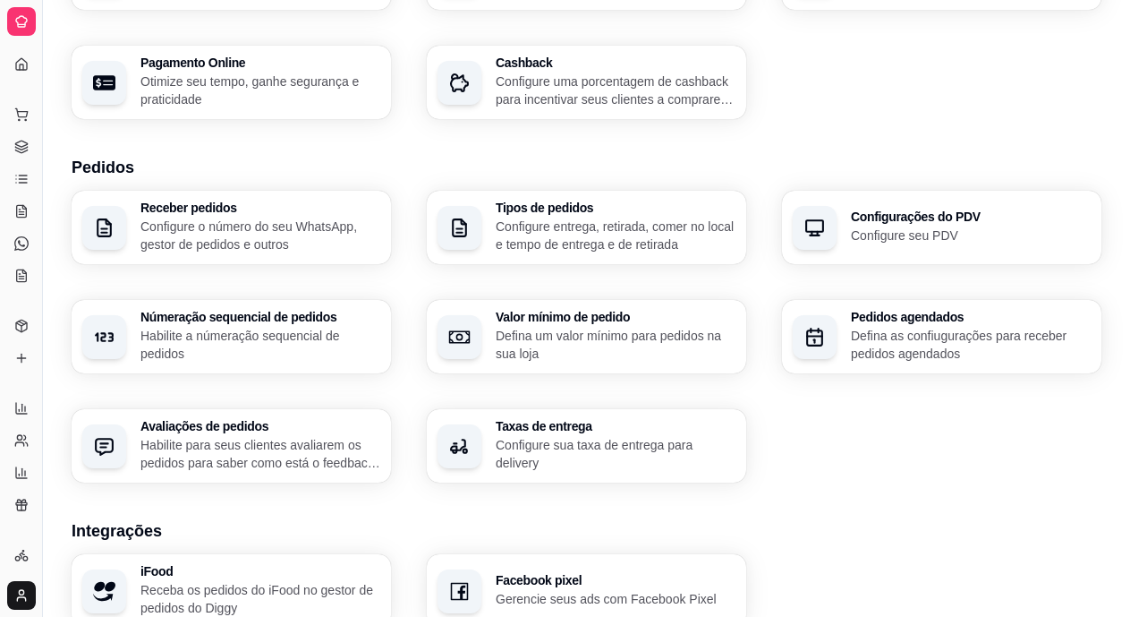
scroll to position [286, 0]
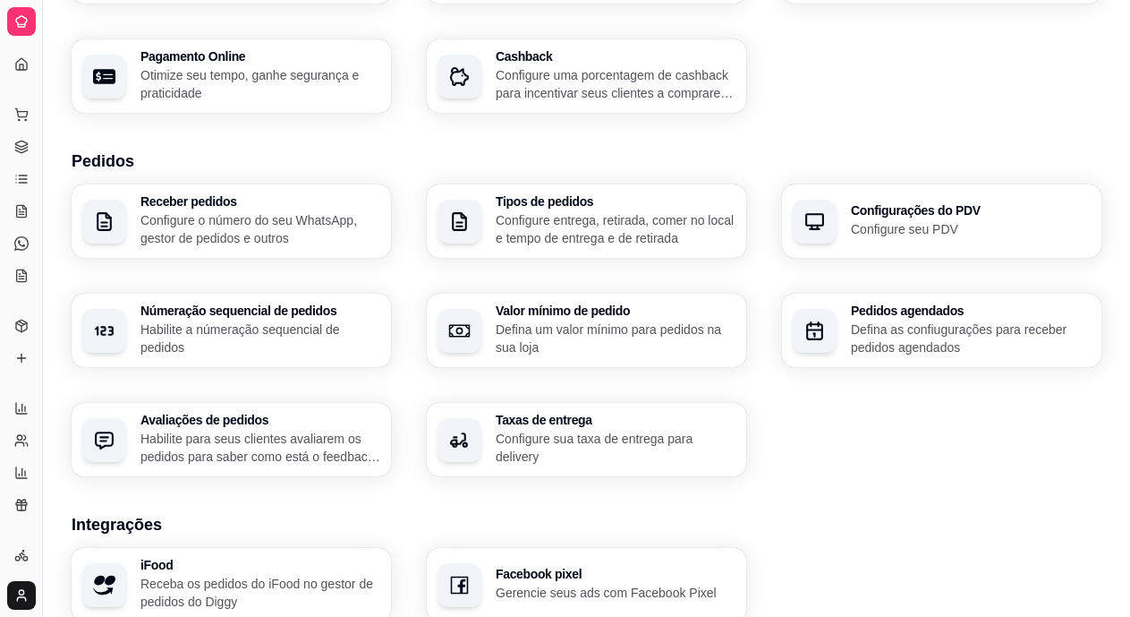
click at [518, 424] on h3 "Taxas de entrega" at bounding box center [616, 419] width 240 height 13
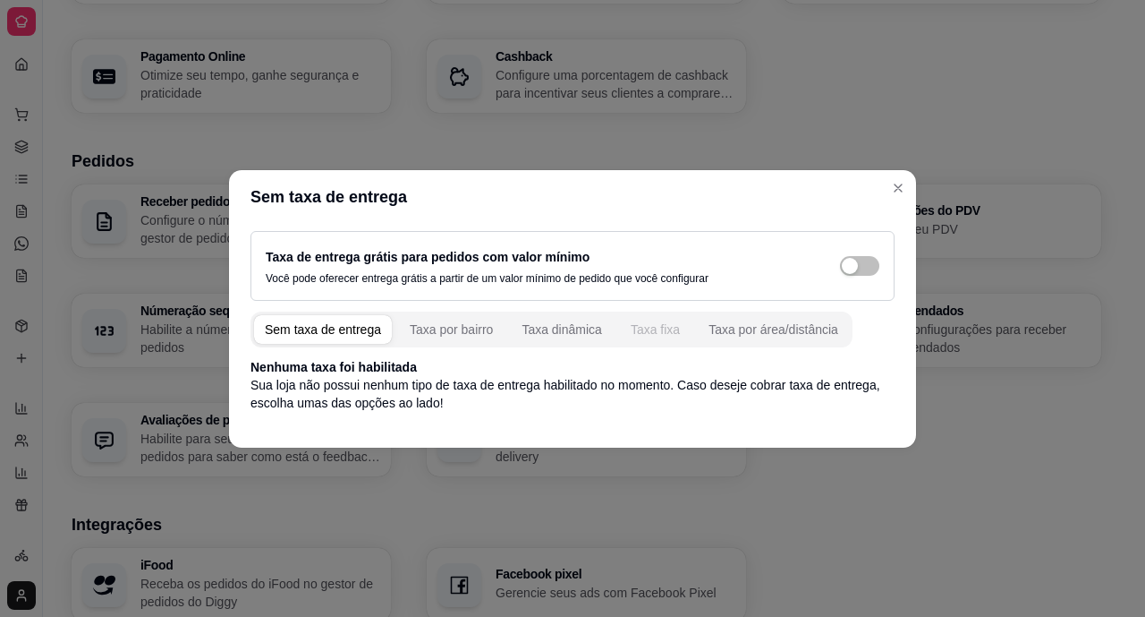
click at [644, 323] on div "Taxa fixa" at bounding box center [655, 329] width 49 height 18
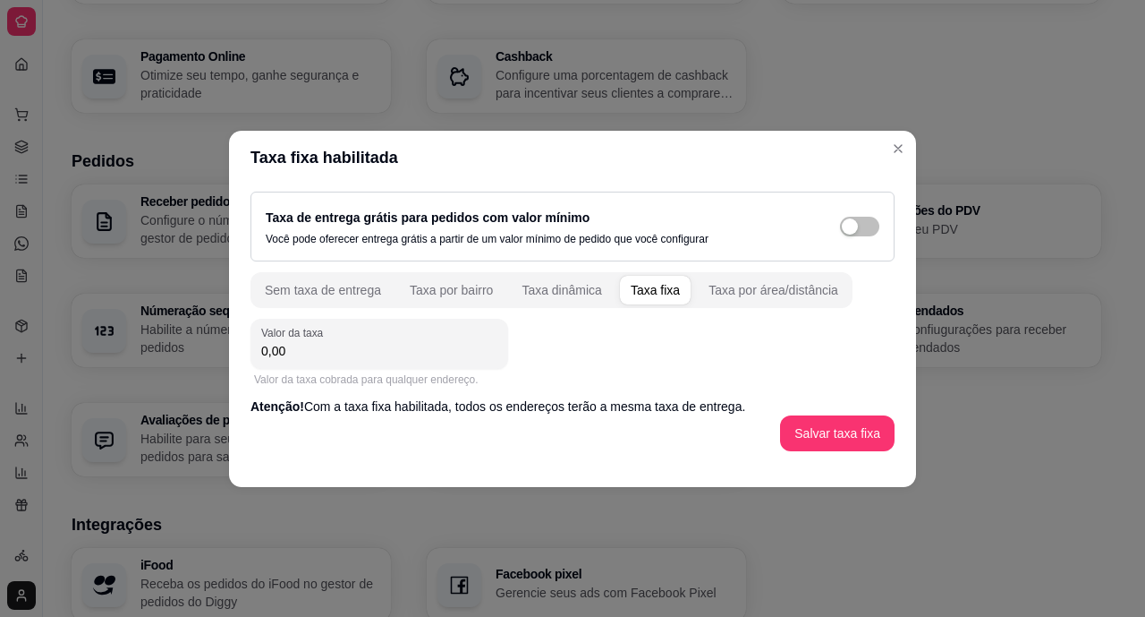
drag, startPoint x: 288, startPoint y: 349, endPoint x: 216, endPoint y: 353, distance: 72.6
click at [216, 353] on div "Taxa fixa habilitada Taxa de entrega grátis para pedidos com valor mínimo Você …" at bounding box center [572, 308] width 1145 height 617
type input "3,99"
click at [815, 432] on button "Salvar taxa fixa" at bounding box center [837, 433] width 115 height 36
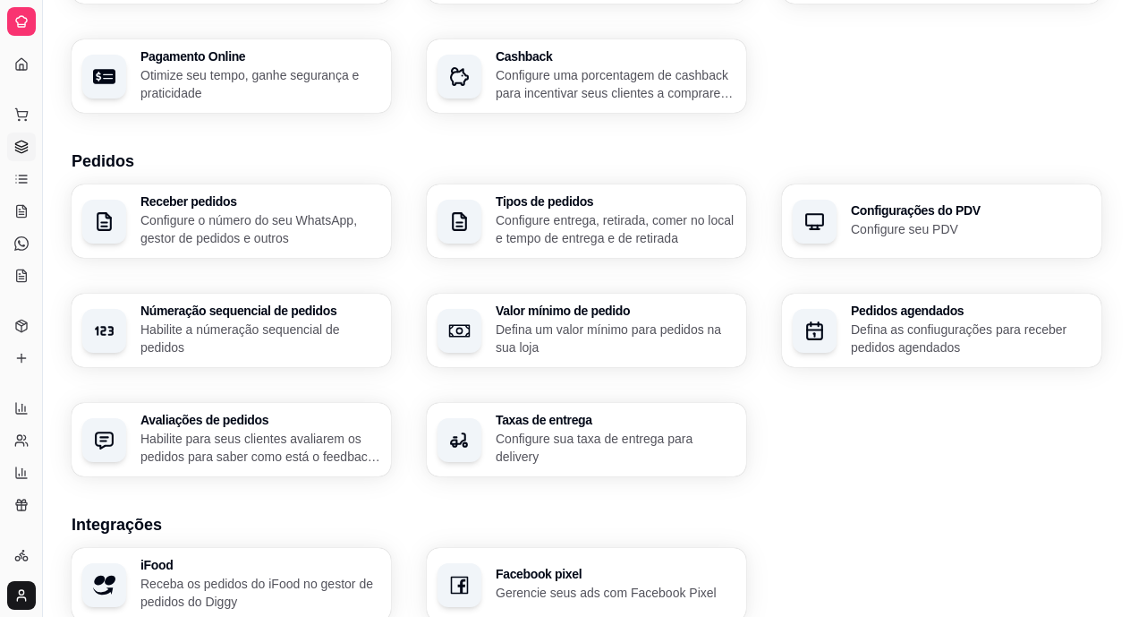
click at [18, 154] on link "Gestor de Pedidos" at bounding box center [21, 146] width 29 height 29
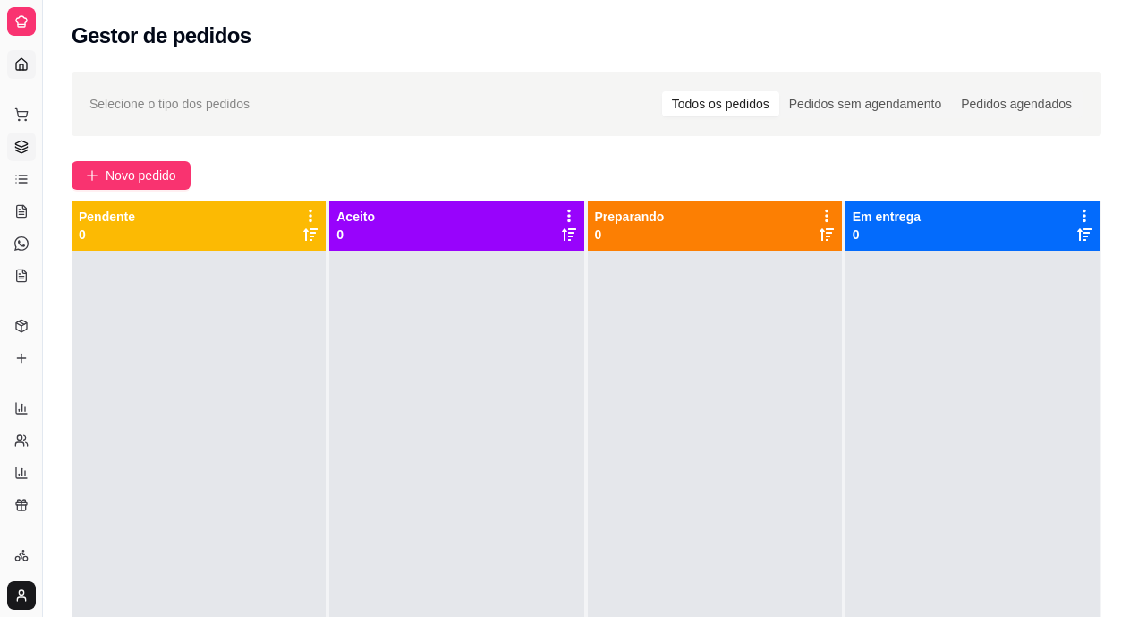
click at [21, 62] on icon at bounding box center [21, 64] width 14 height 14
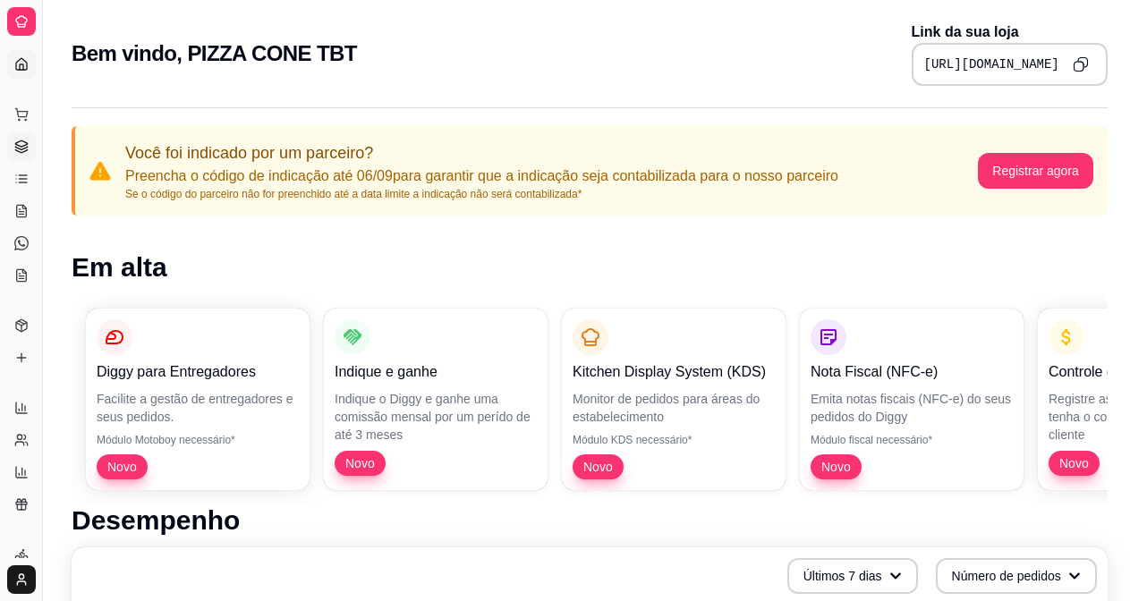
click at [22, 149] on icon at bounding box center [21, 148] width 12 height 3
